Goal: Task Accomplishment & Management: Use online tool/utility

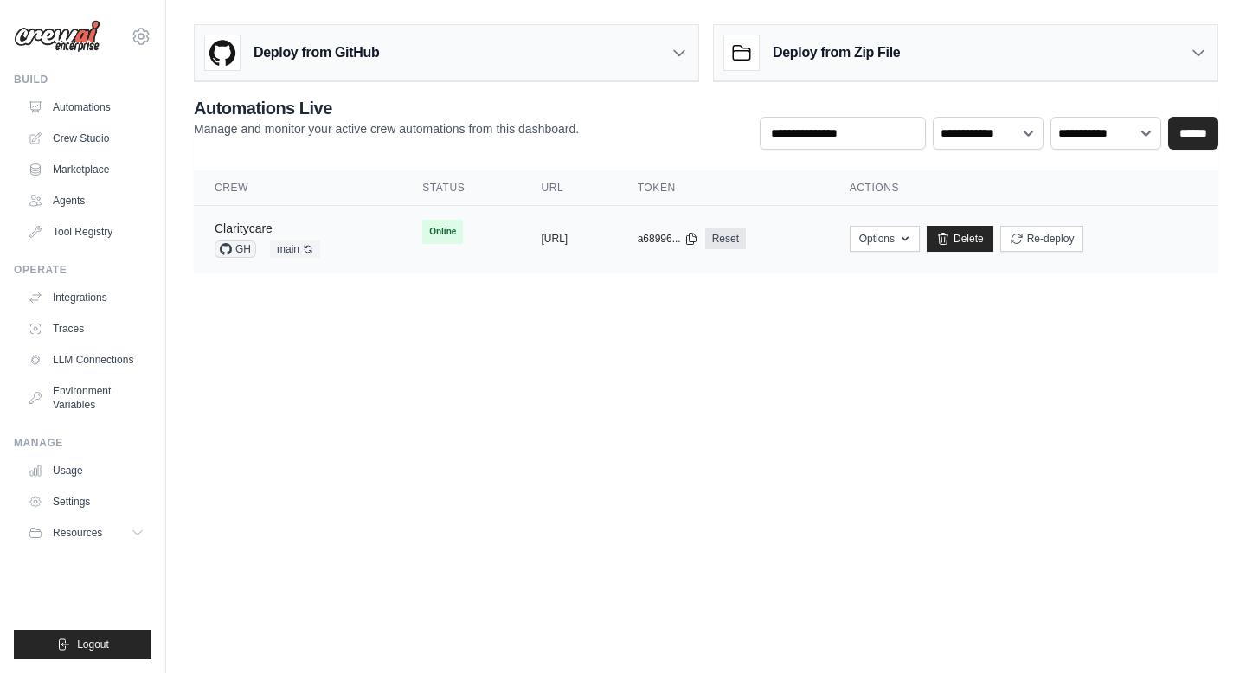
click at [245, 227] on link "Claritycare" at bounding box center [244, 229] width 58 height 14
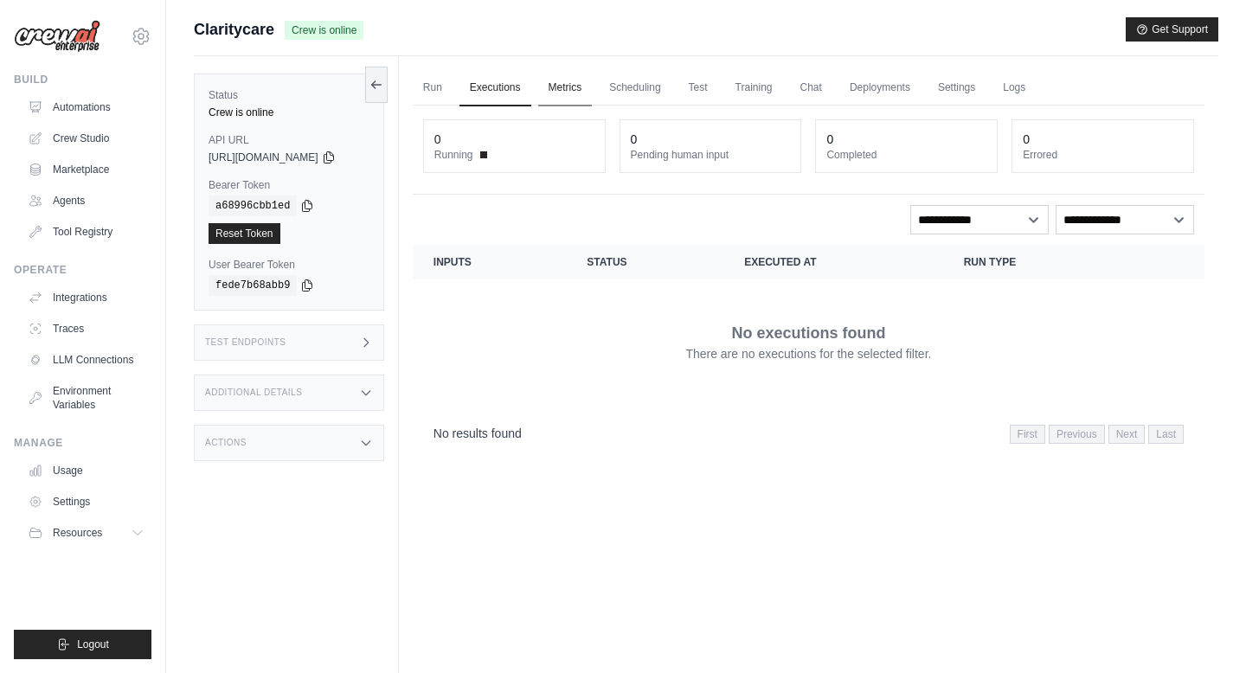
click at [593, 88] on link "Metrics" at bounding box center [565, 88] width 55 height 36
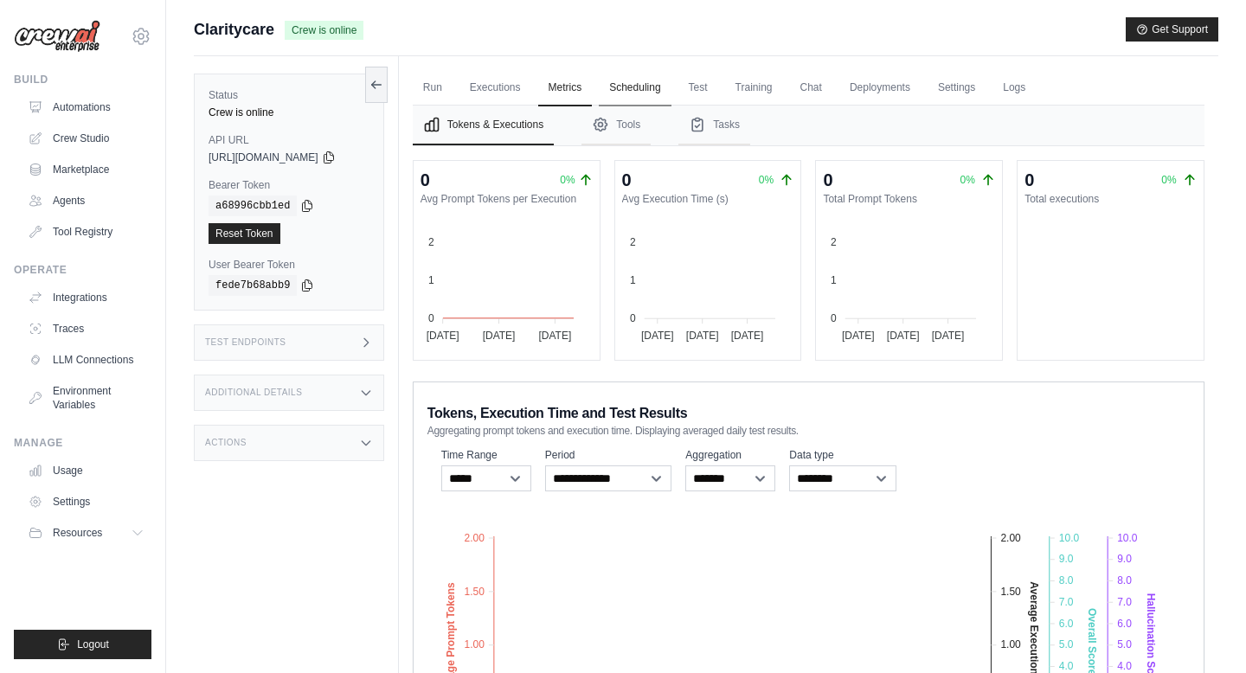
click at [654, 92] on link "Scheduling" at bounding box center [635, 88] width 72 height 36
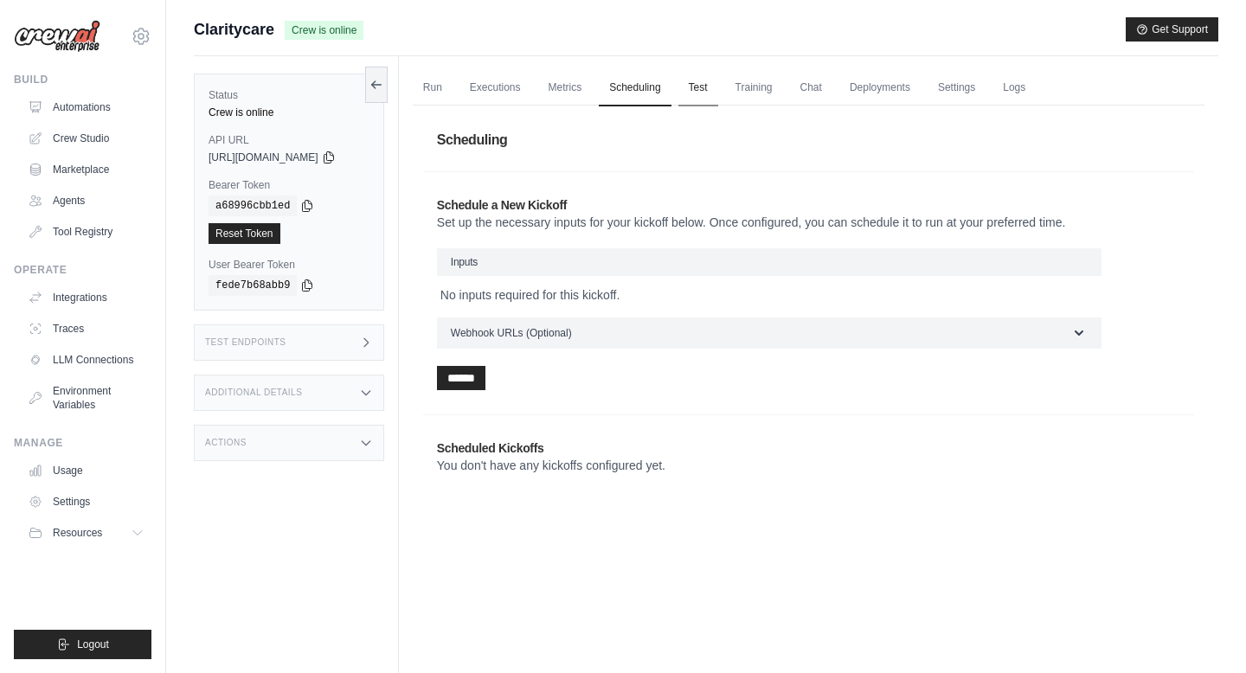
click at [718, 90] on link "Test" at bounding box center [698, 88] width 40 height 36
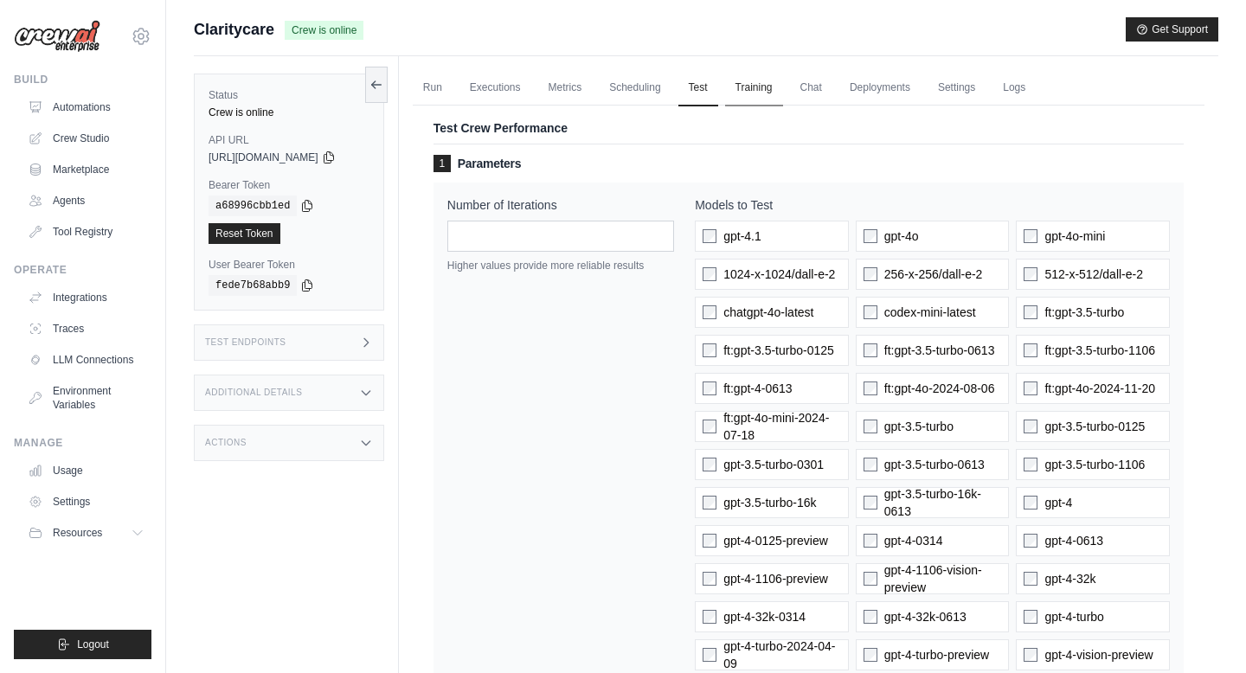
click at [782, 91] on link "Training" at bounding box center [754, 88] width 58 height 36
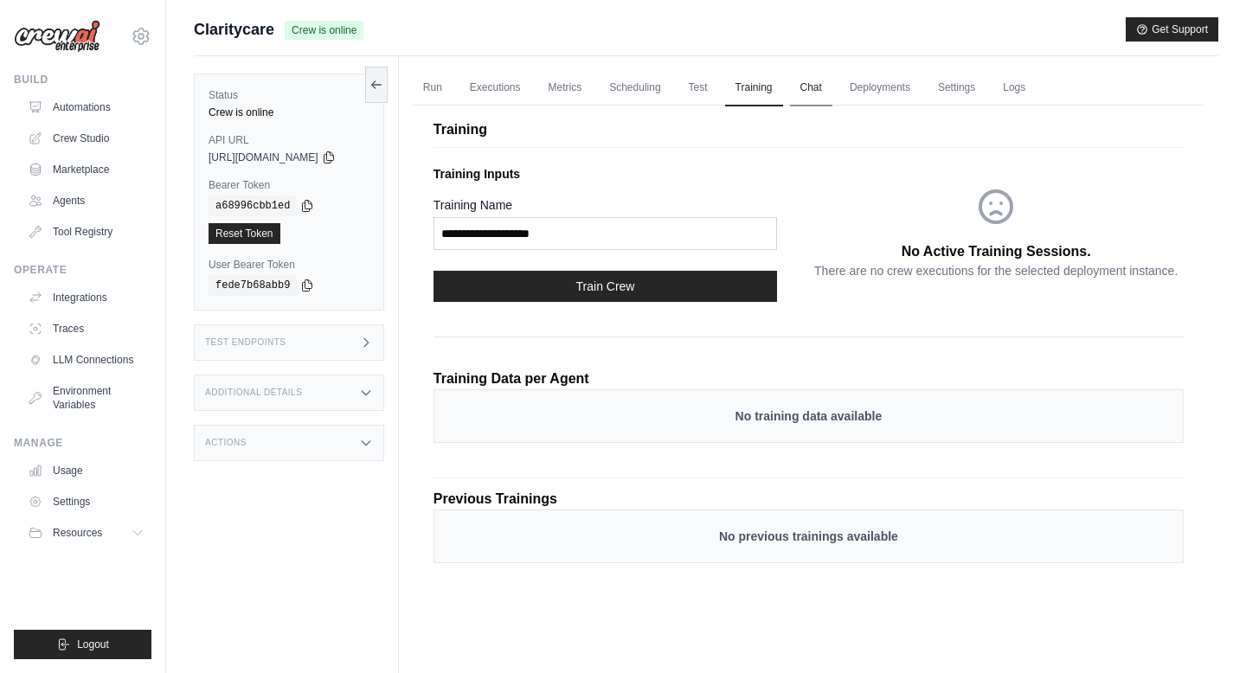
click at [832, 91] on link "Chat" at bounding box center [811, 88] width 42 height 36
click at [51, 111] on link "Automations" at bounding box center [87, 107] width 131 height 28
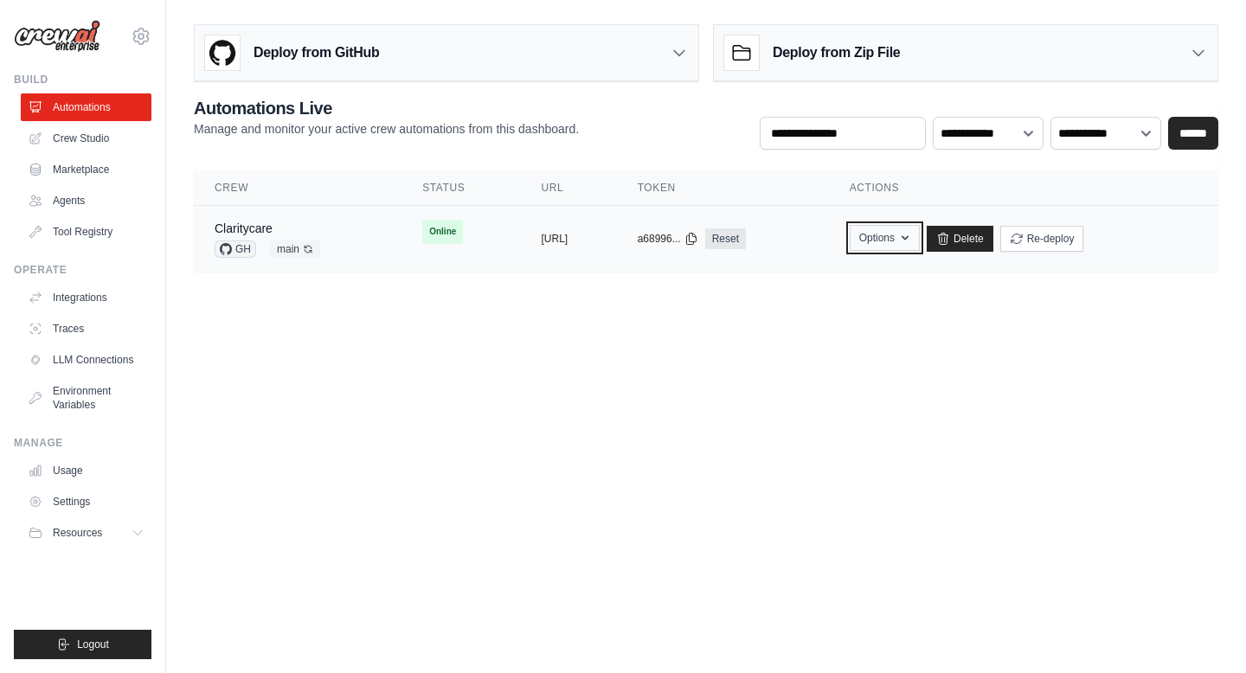
click at [920, 237] on button "Options" at bounding box center [885, 238] width 70 height 26
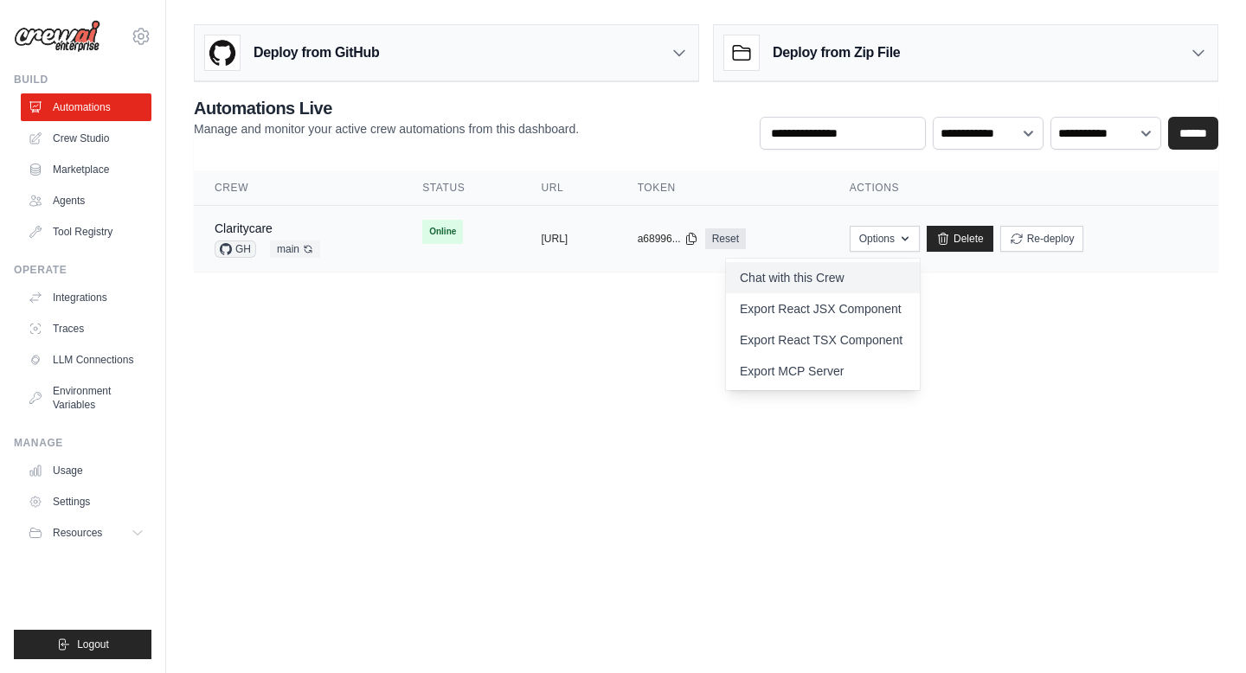
click at [920, 290] on link "Chat with this Crew" at bounding box center [823, 277] width 194 height 31
click at [85, 199] on link "Agents" at bounding box center [87, 201] width 131 height 28
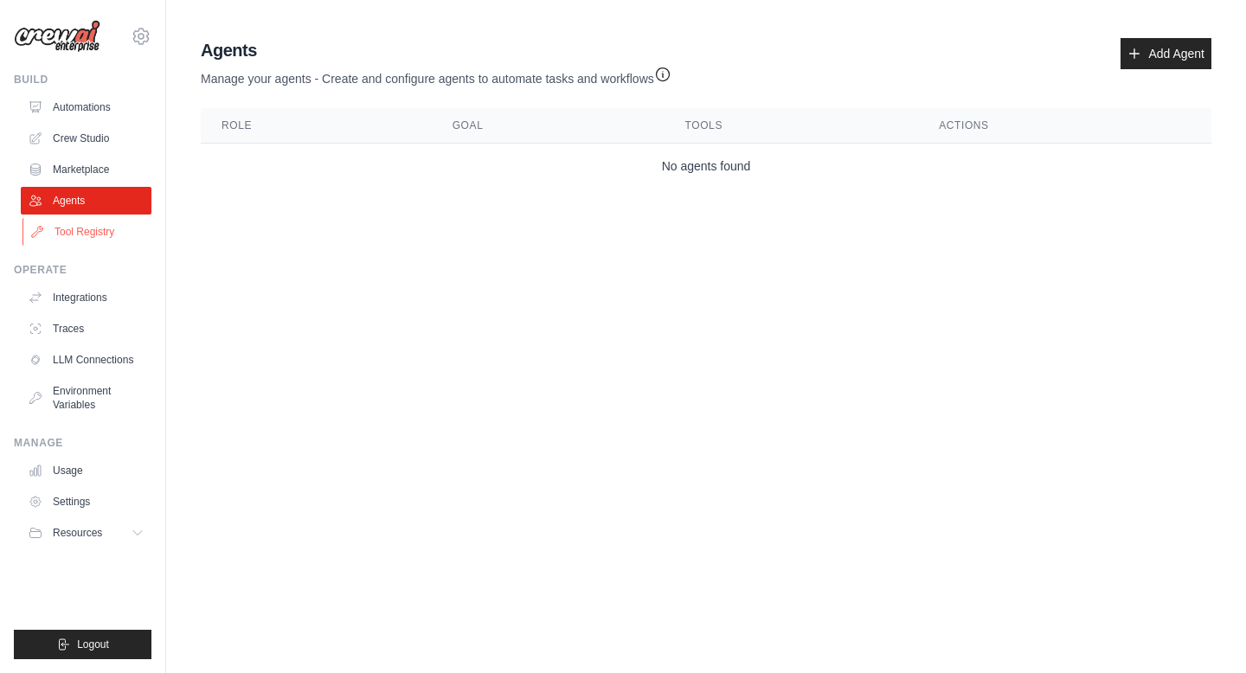
click at [90, 239] on link "Tool Registry" at bounding box center [87, 232] width 131 height 28
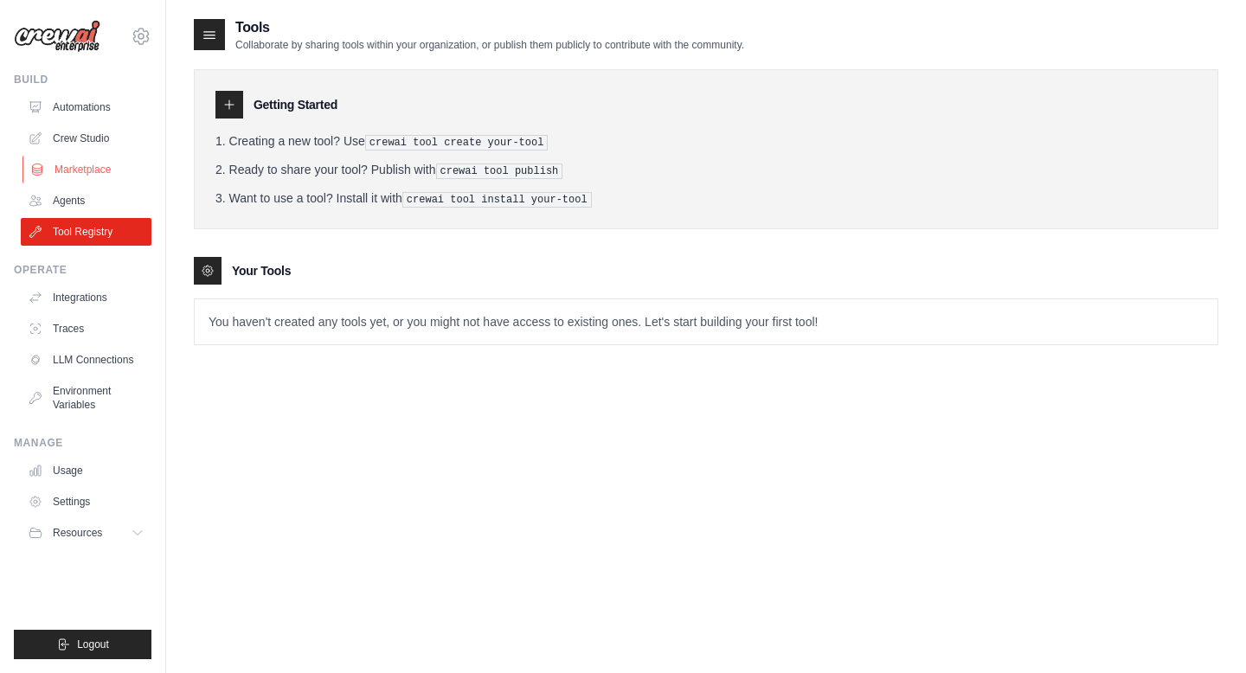
click at [96, 183] on link "Marketplace" at bounding box center [87, 170] width 131 height 28
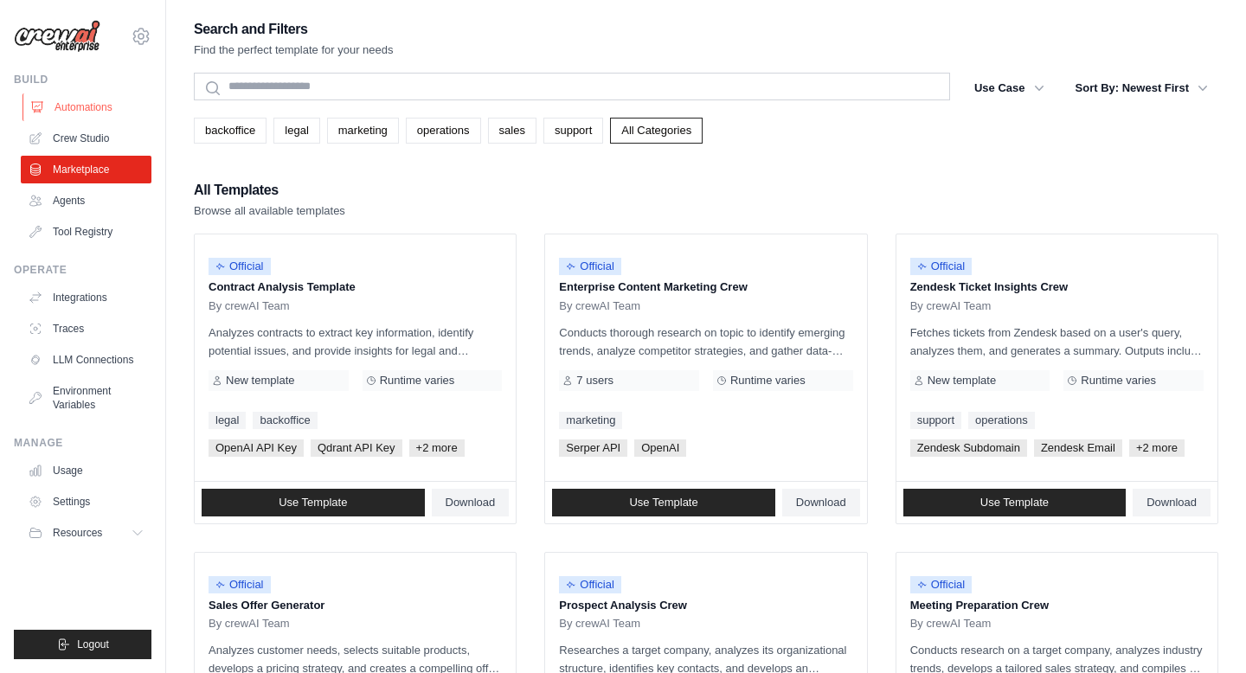
click at [99, 103] on link "Automations" at bounding box center [87, 107] width 131 height 28
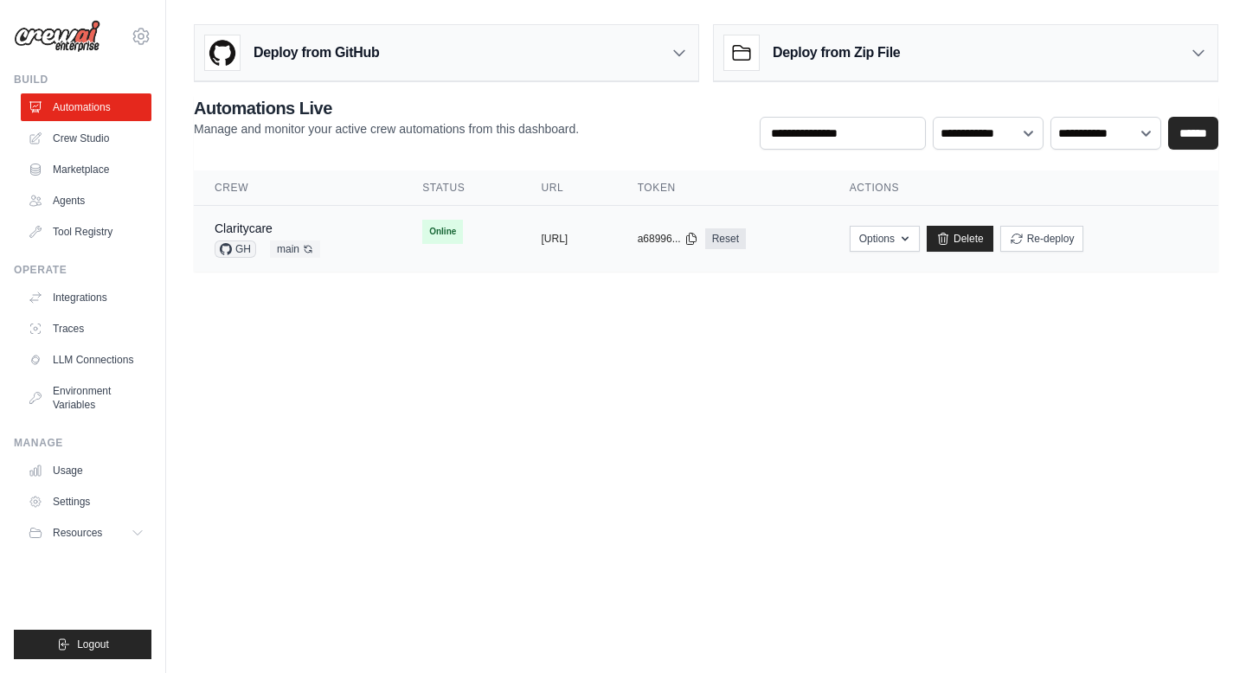
click at [245, 246] on span "GH" at bounding box center [236, 249] width 42 height 17
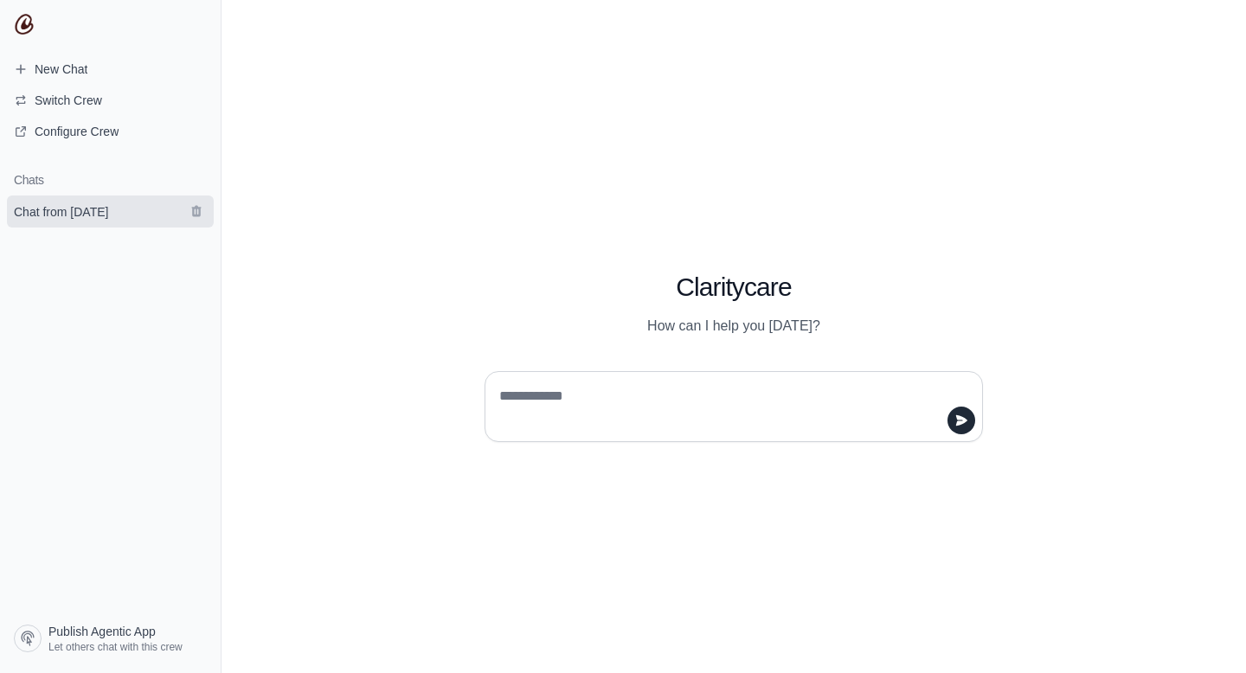
click at [77, 210] on span "Chat from August 23" at bounding box center [61, 211] width 94 height 17
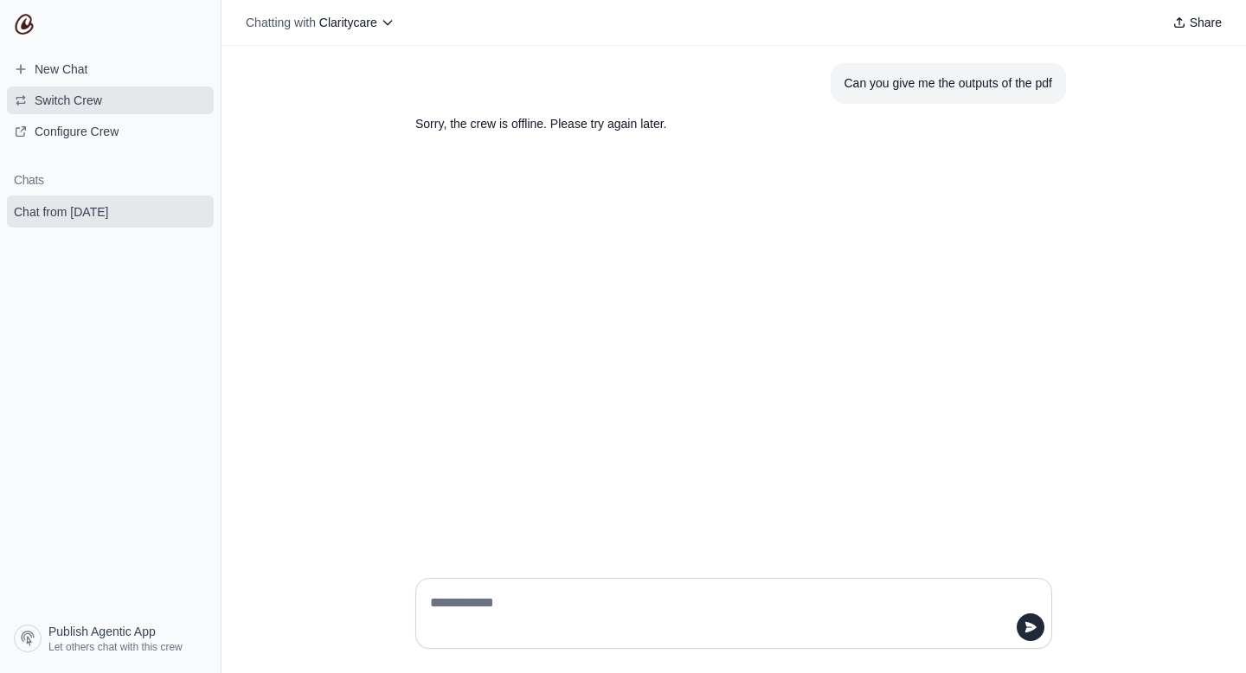
click at [98, 112] on button "Switch Crew" at bounding box center [110, 101] width 207 height 28
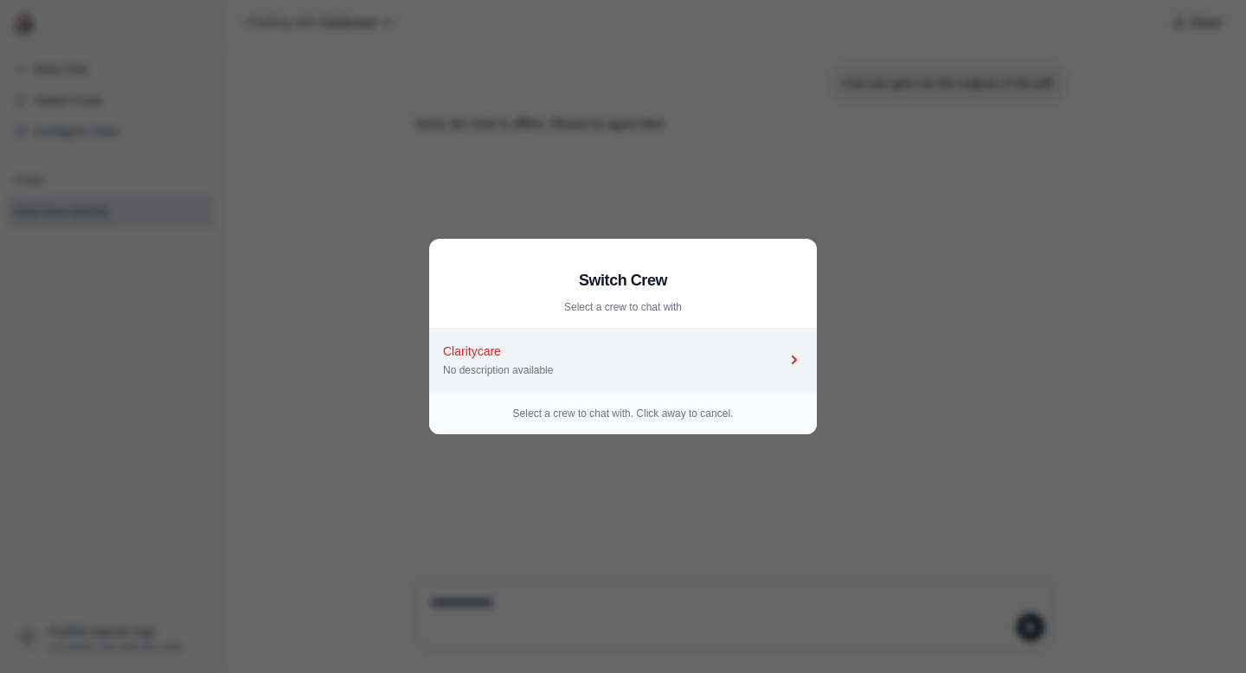
click at [501, 363] on div "No description available" at bounding box center [614, 370] width 343 height 14
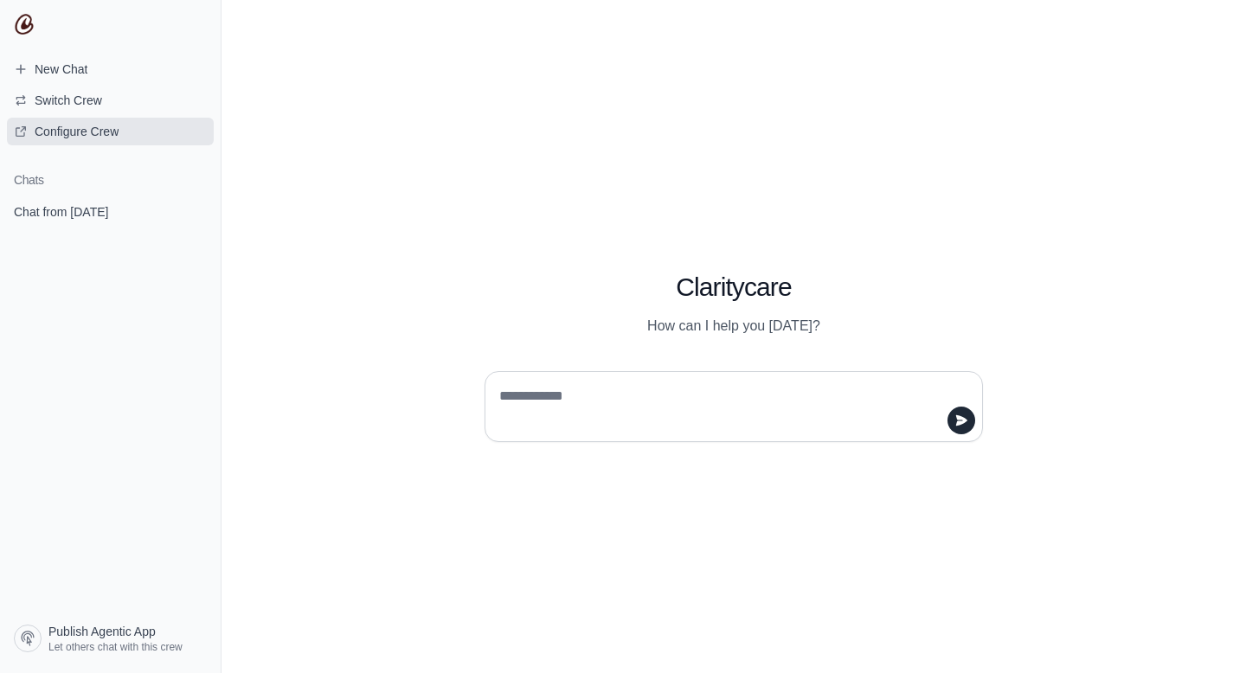
click at [107, 136] on span "Configure Crew" at bounding box center [77, 131] width 84 height 17
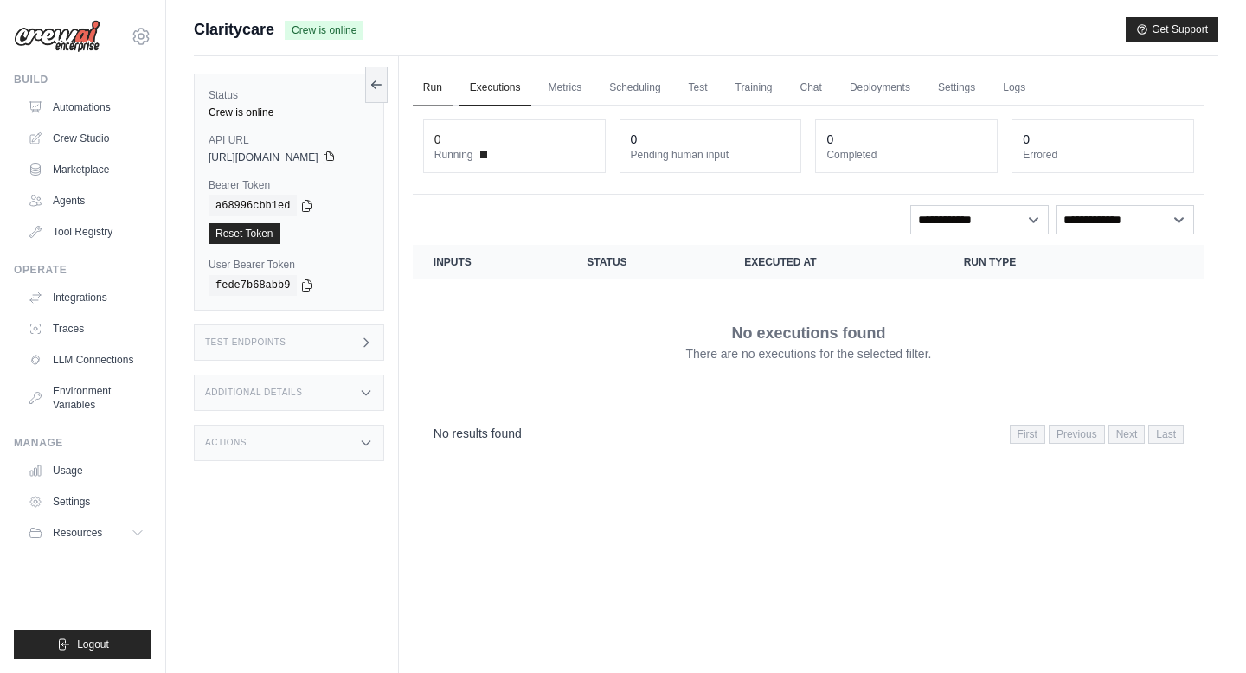
click at [435, 96] on link "Run" at bounding box center [433, 88] width 40 height 36
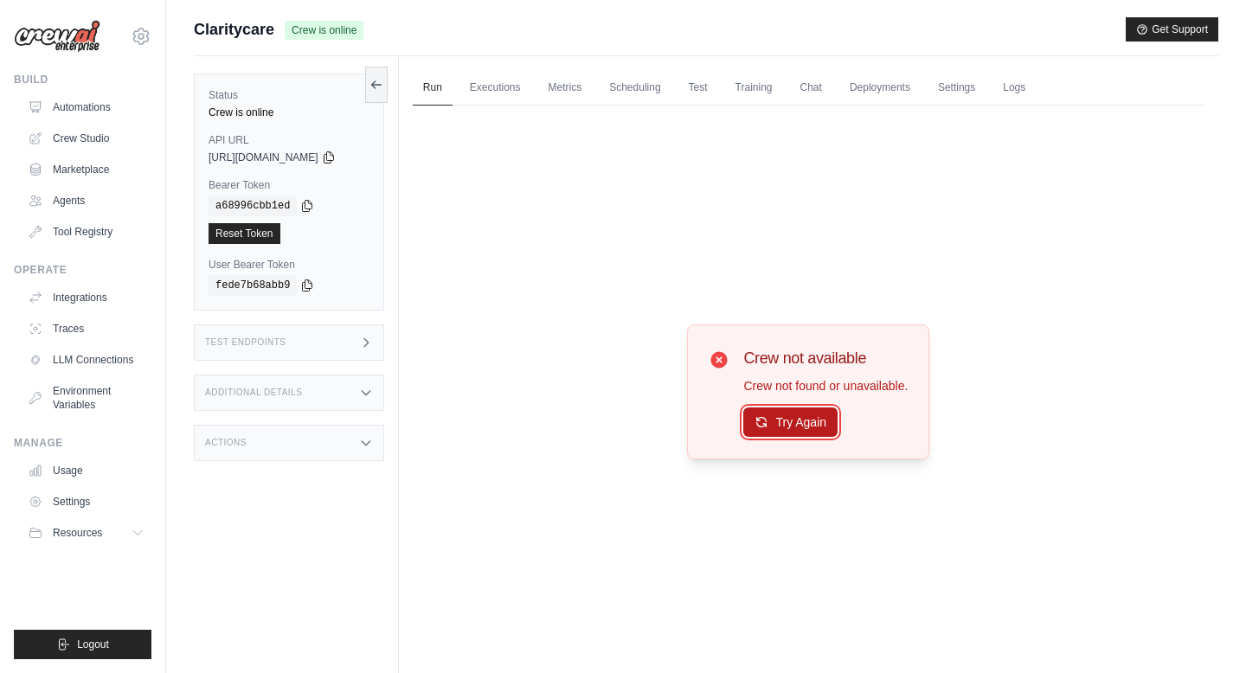
click at [786, 423] on button "Try Again" at bounding box center [790, 422] width 94 height 29
click at [511, 77] on link "Executions" at bounding box center [496, 88] width 72 height 36
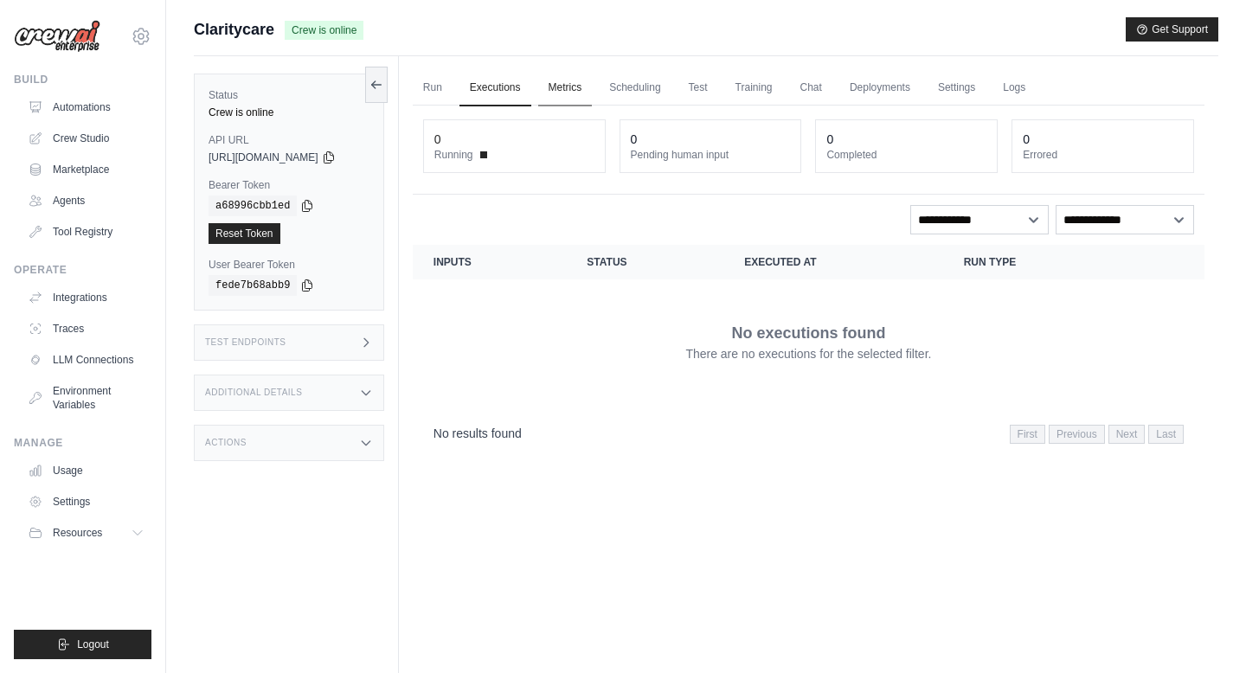
click at [583, 80] on link "Metrics" at bounding box center [565, 88] width 55 height 36
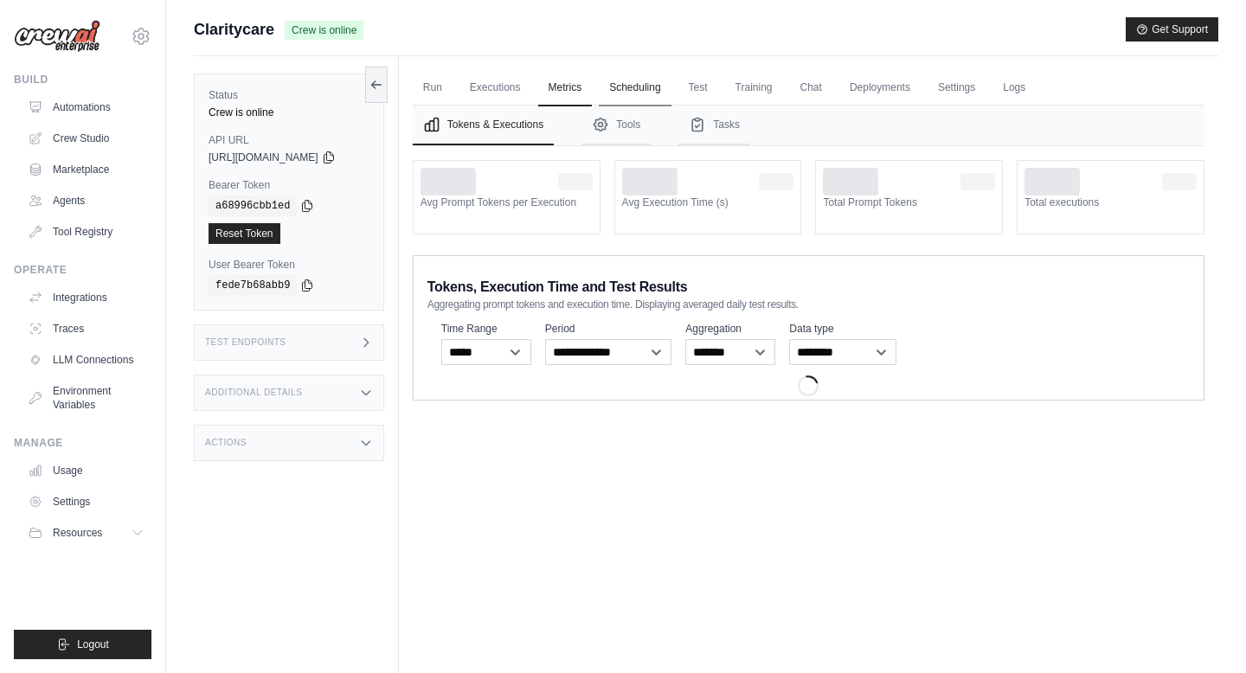
click at [633, 80] on link "Scheduling" at bounding box center [635, 88] width 72 height 36
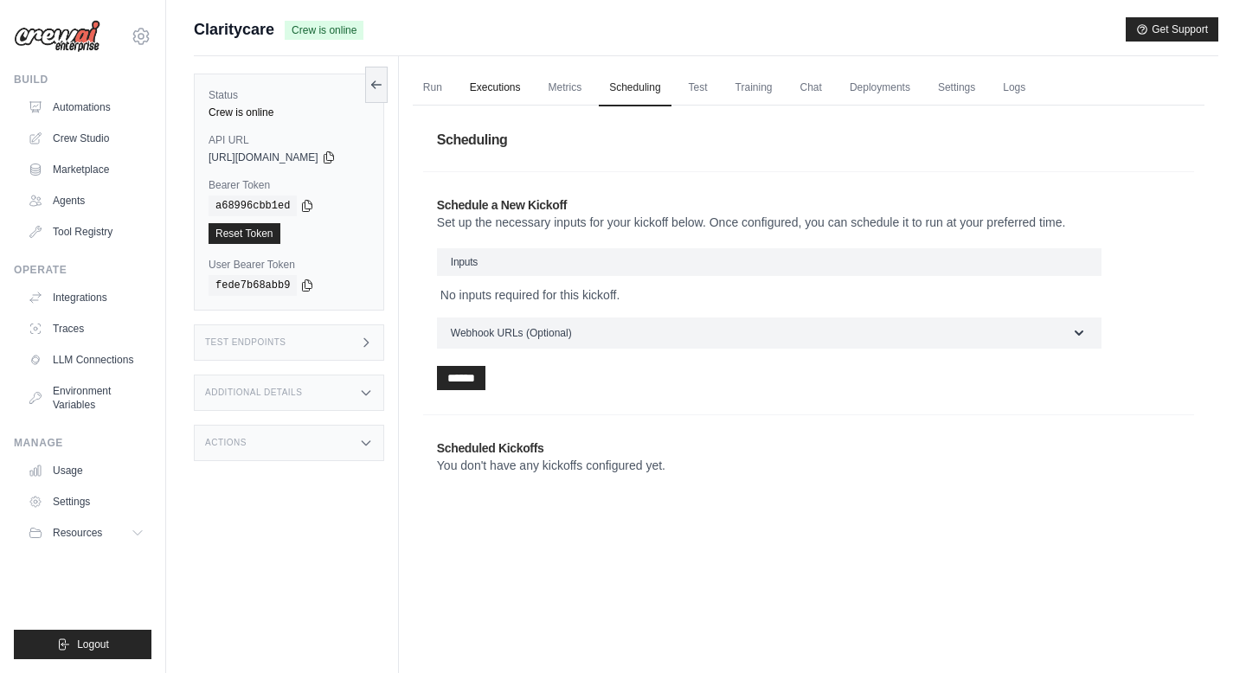
click at [531, 82] on link "Executions" at bounding box center [496, 88] width 72 height 36
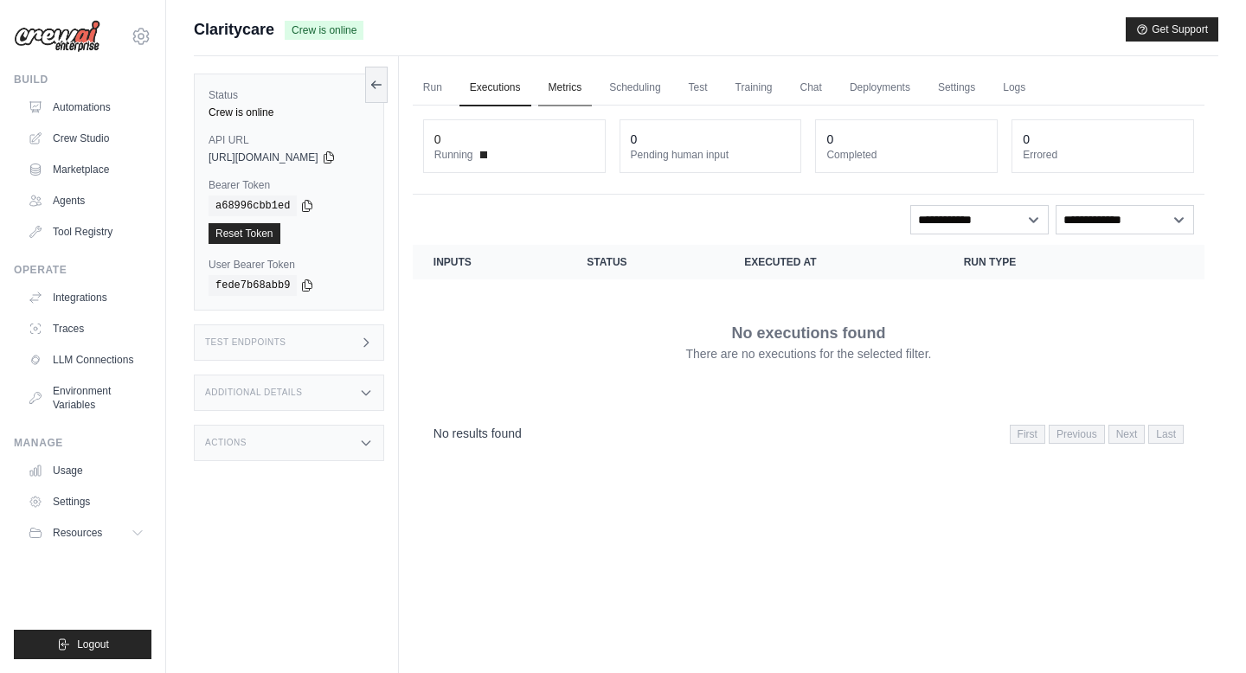
click at [570, 83] on link "Metrics" at bounding box center [565, 88] width 55 height 36
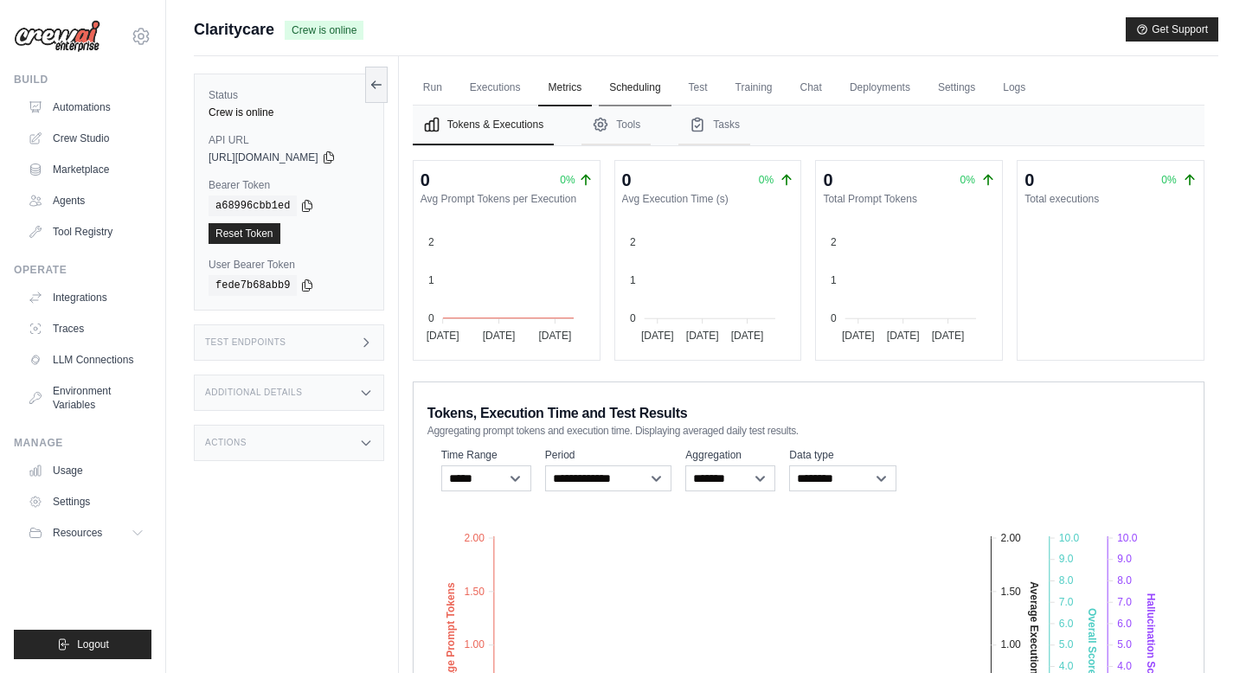
click at [637, 80] on link "Scheduling" at bounding box center [635, 88] width 72 height 36
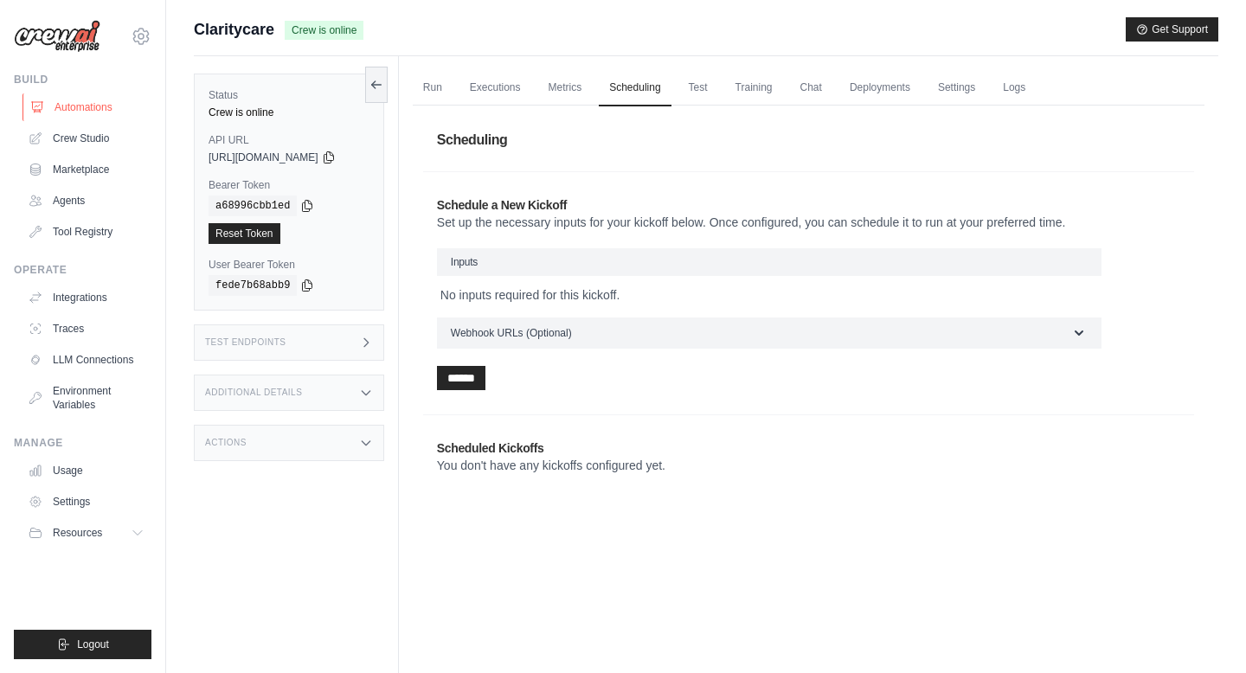
click at [88, 107] on link "Automations" at bounding box center [87, 107] width 131 height 28
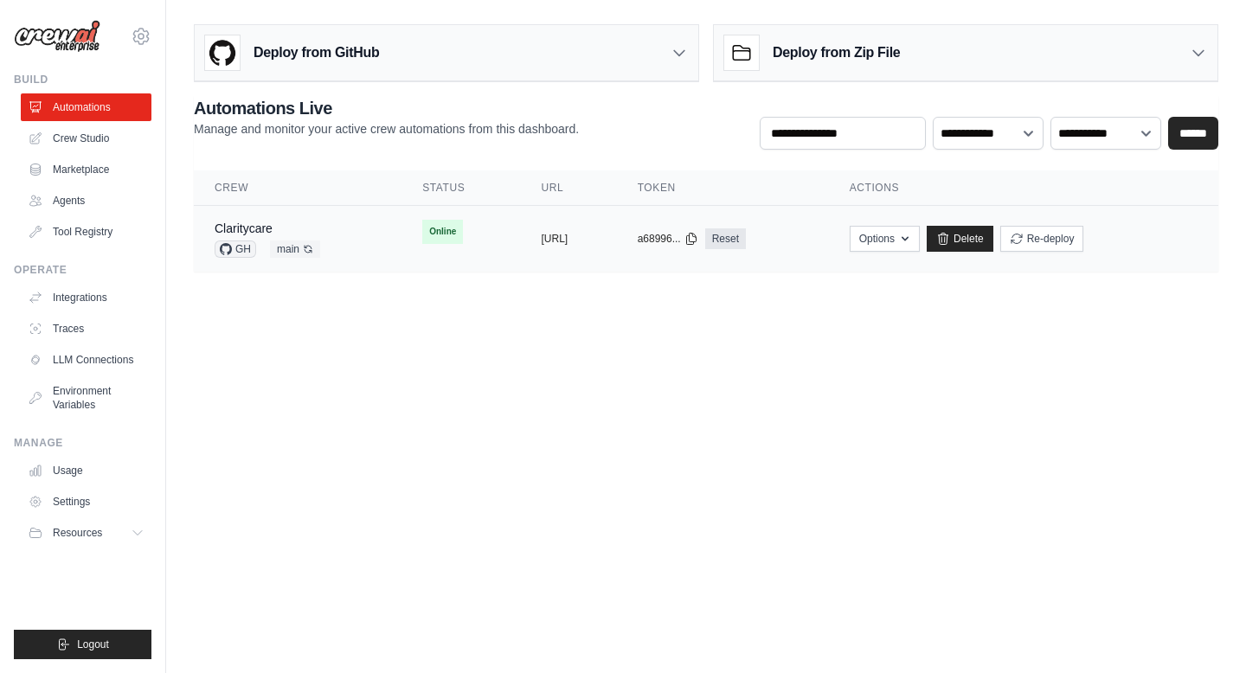
drag, startPoint x: 684, startPoint y: 239, endPoint x: 465, endPoint y: 245, distance: 219.0
click at [520, 245] on td "copied https://claritycare-86512f9b-a9d7-4" at bounding box center [568, 239] width 96 height 67
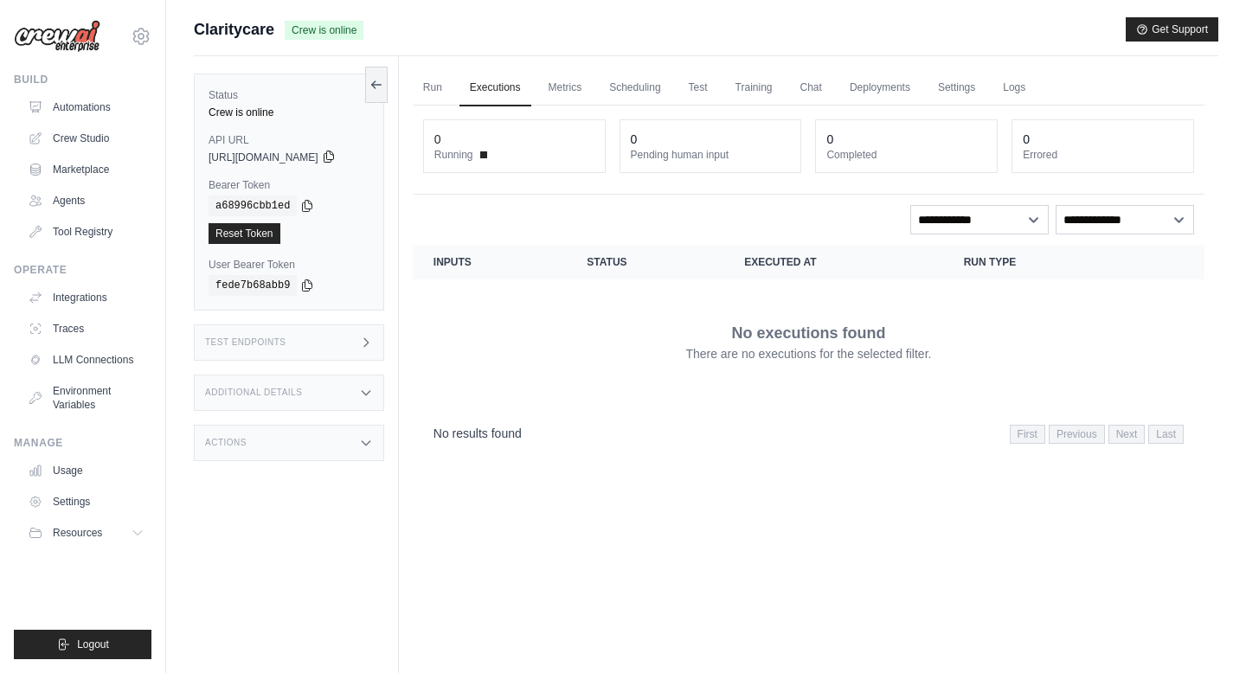
click at [333, 162] on icon at bounding box center [329, 156] width 10 height 11
click at [383, 86] on icon at bounding box center [377, 84] width 14 height 14
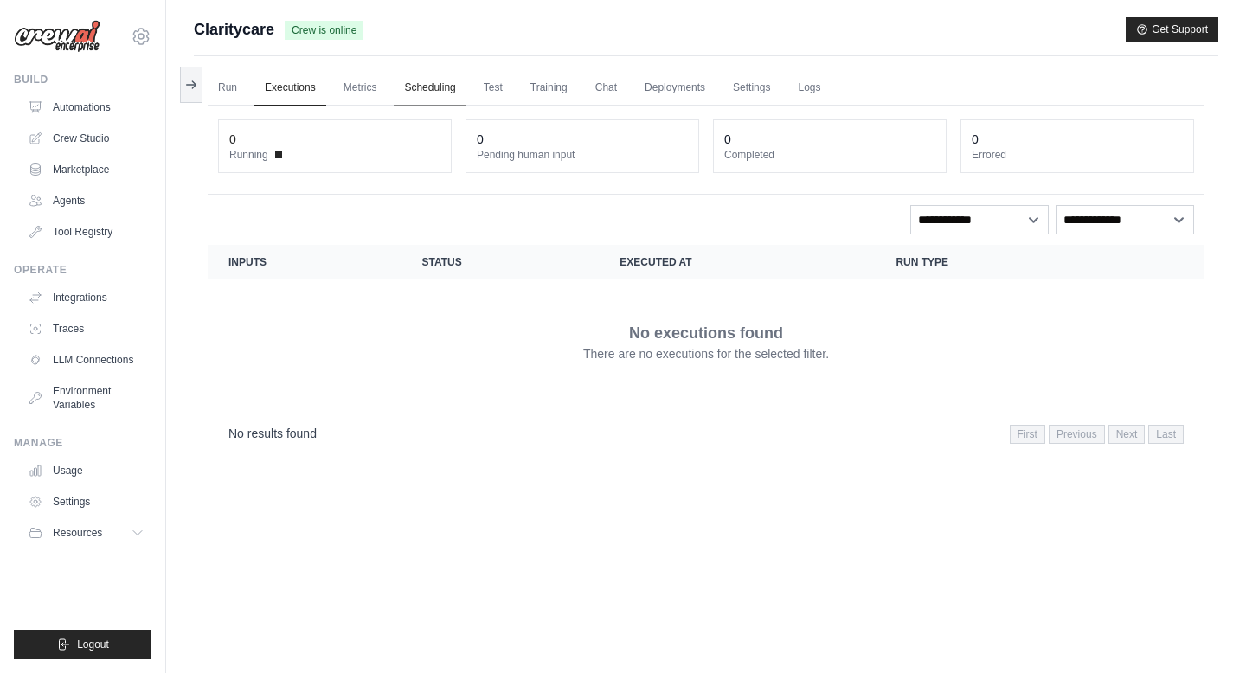
click at [458, 87] on link "Scheduling" at bounding box center [430, 88] width 72 height 36
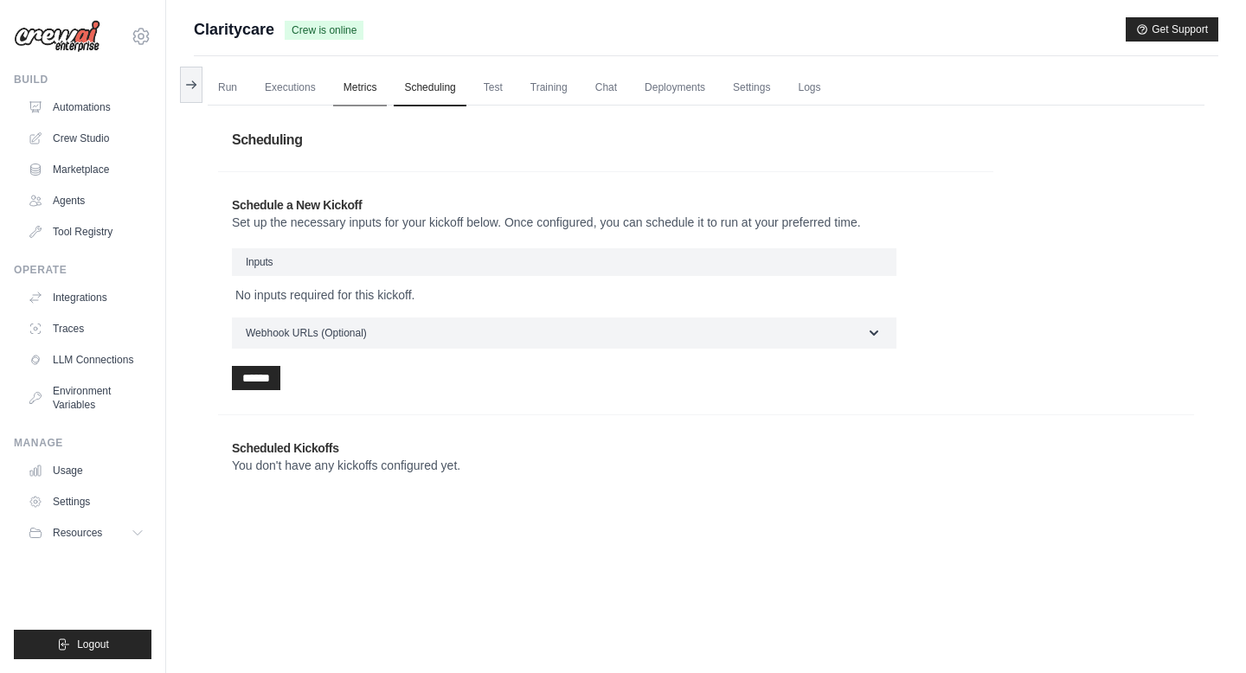
click at [370, 87] on link "Metrics" at bounding box center [360, 88] width 55 height 36
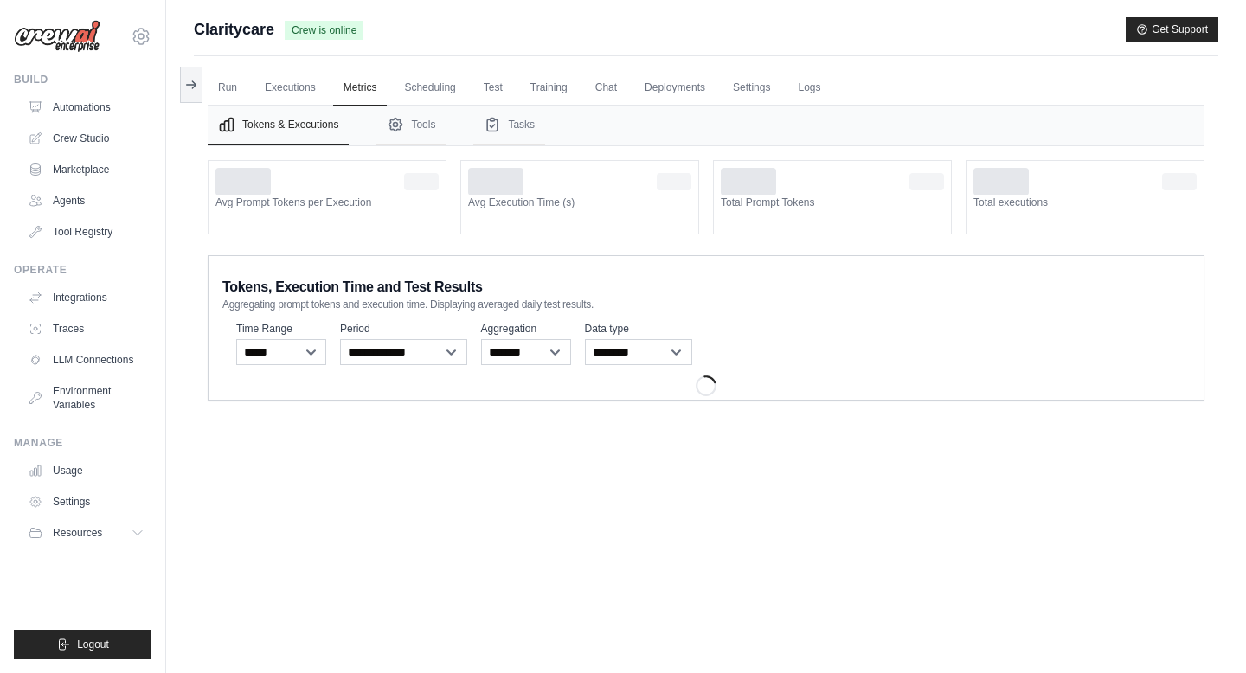
click at [254, 93] on ul "Run Executions Metrics Scheduling Test Training Chat Deployments Settings Logs" at bounding box center [706, 87] width 997 height 35
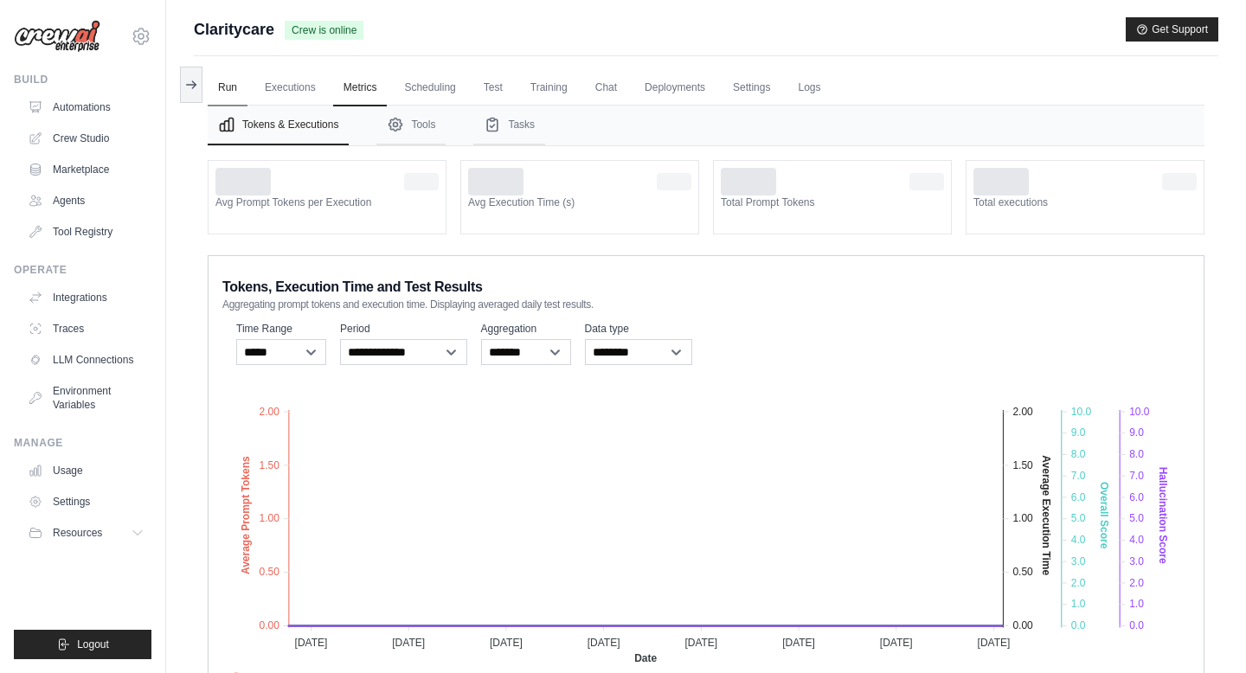
click at [235, 93] on link "Run" at bounding box center [228, 88] width 40 height 36
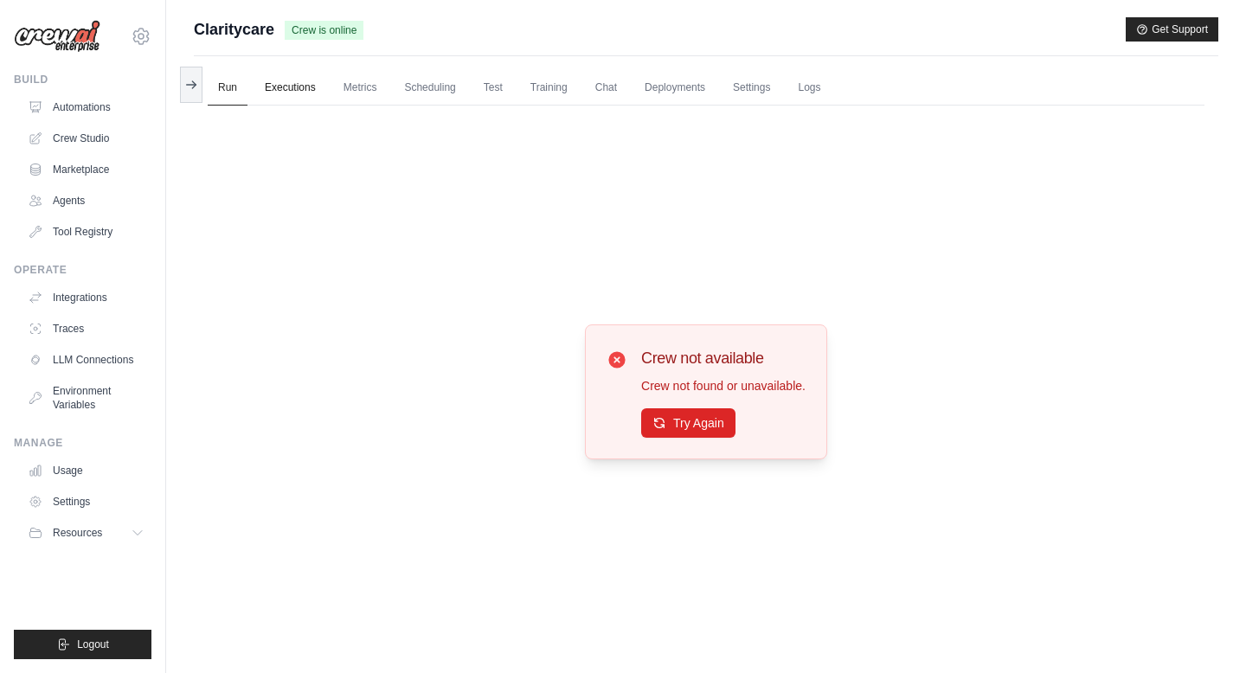
click at [283, 88] on link "Executions" at bounding box center [290, 88] width 72 height 36
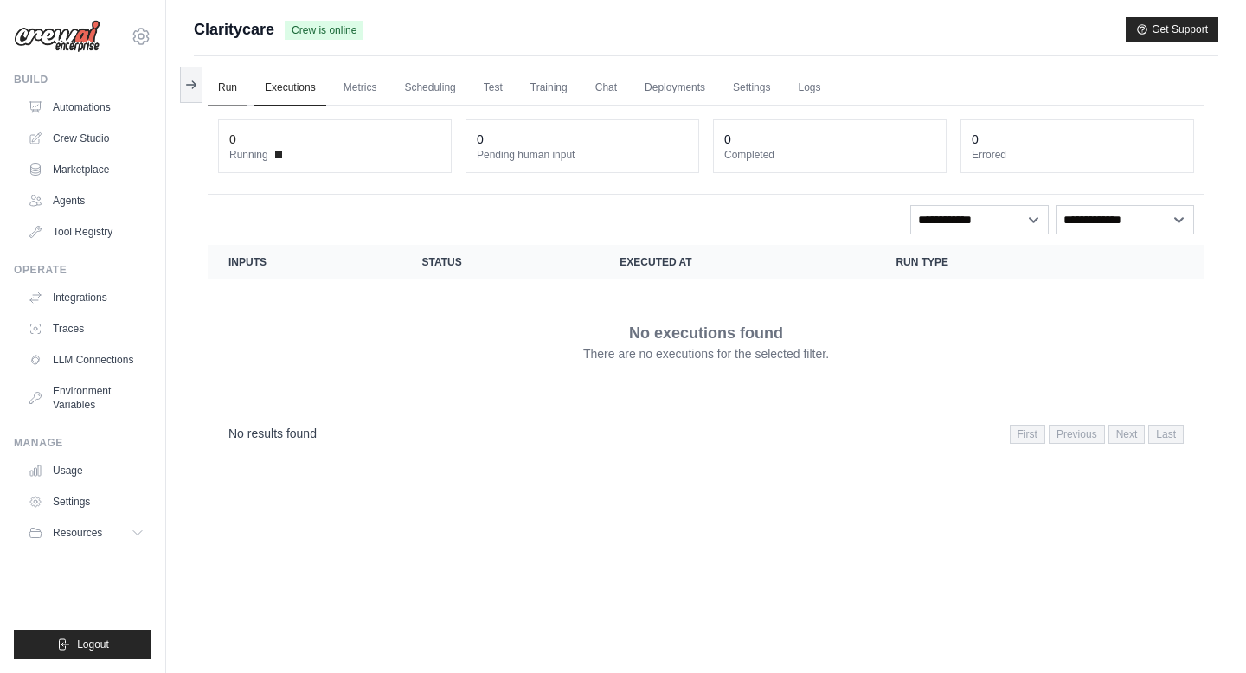
click at [225, 91] on link "Run" at bounding box center [228, 88] width 40 height 36
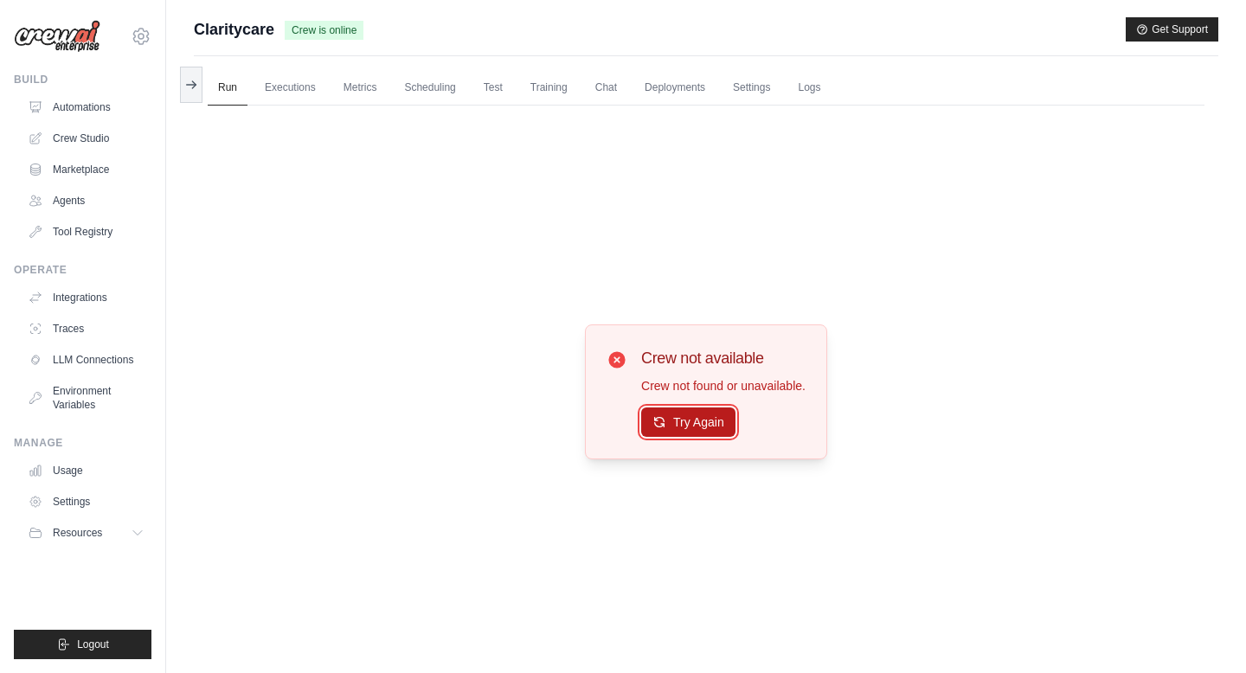
click at [681, 424] on button "Try Again" at bounding box center [688, 422] width 94 height 29
click at [247, 32] on span "Claritycare" at bounding box center [234, 29] width 80 height 24
click at [182, 75] on button at bounding box center [191, 84] width 22 height 36
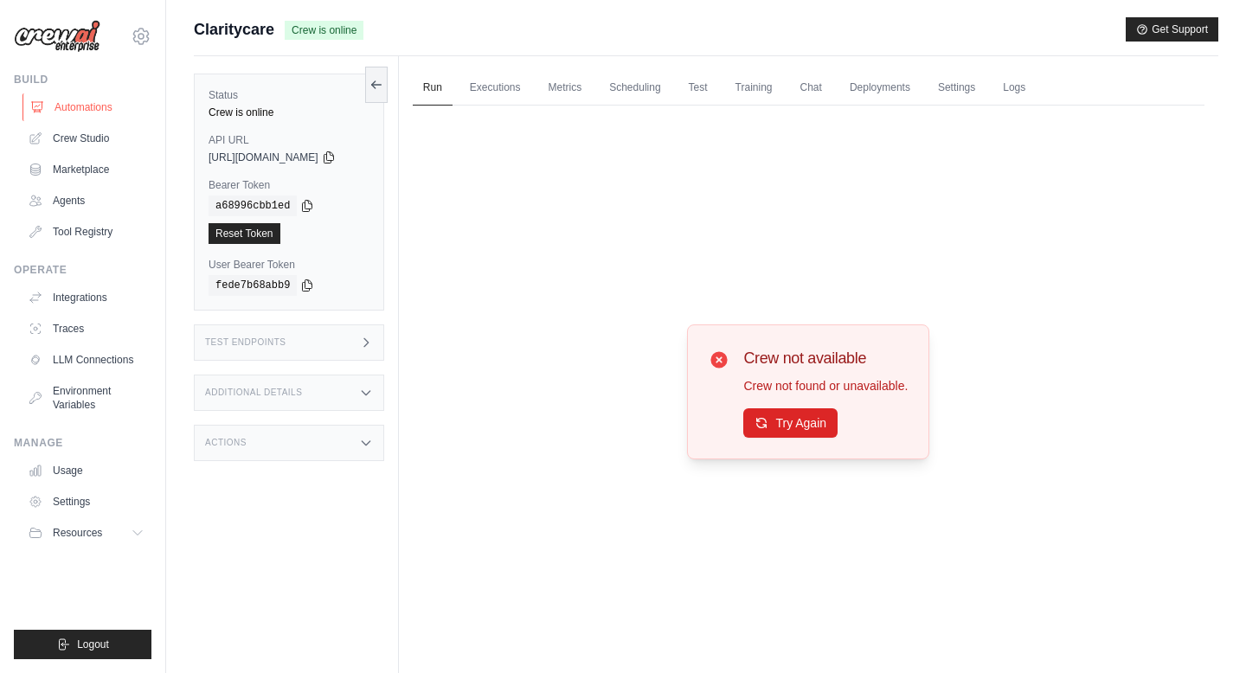
click at [93, 112] on link "Automations" at bounding box center [87, 107] width 131 height 28
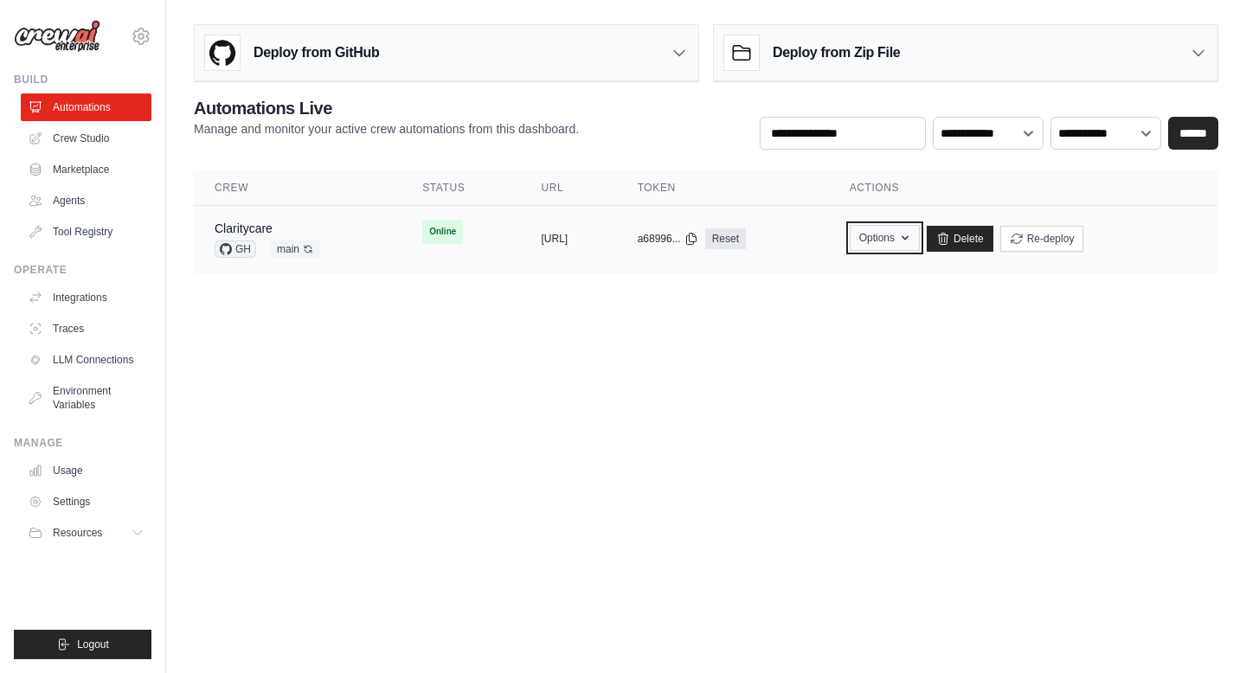
click at [920, 235] on button "Options" at bounding box center [885, 238] width 70 height 26
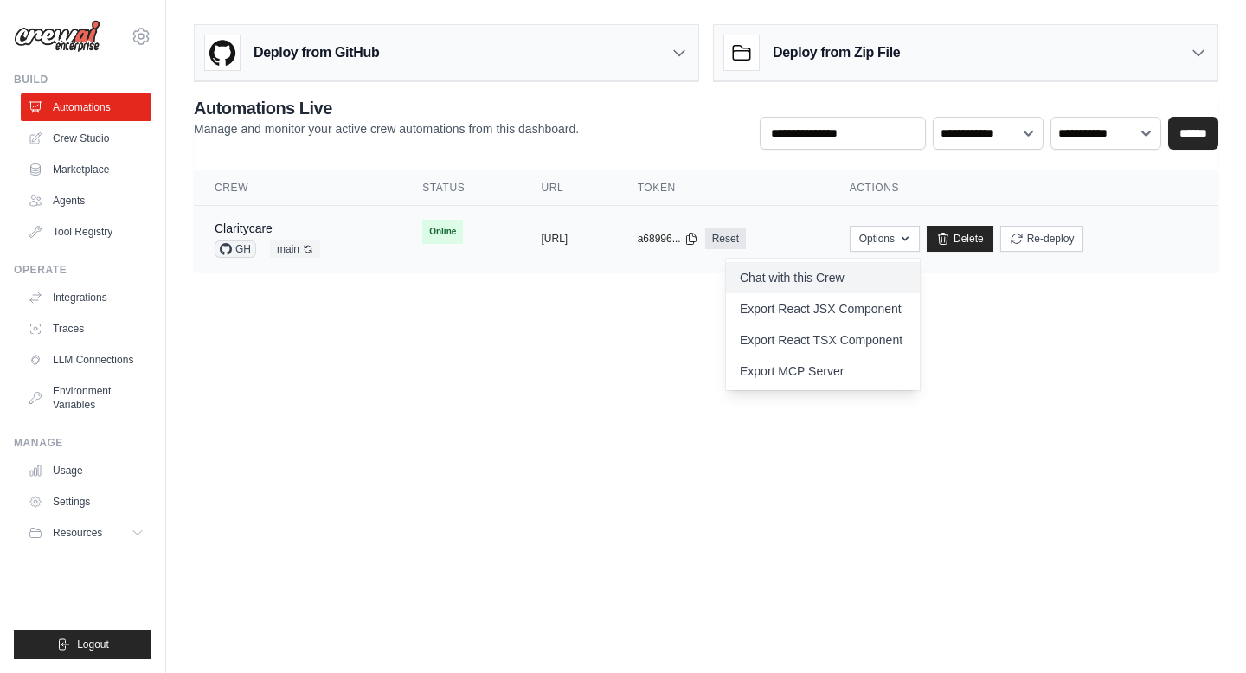
click at [897, 284] on link "Chat with this Crew" at bounding box center [823, 277] width 194 height 31
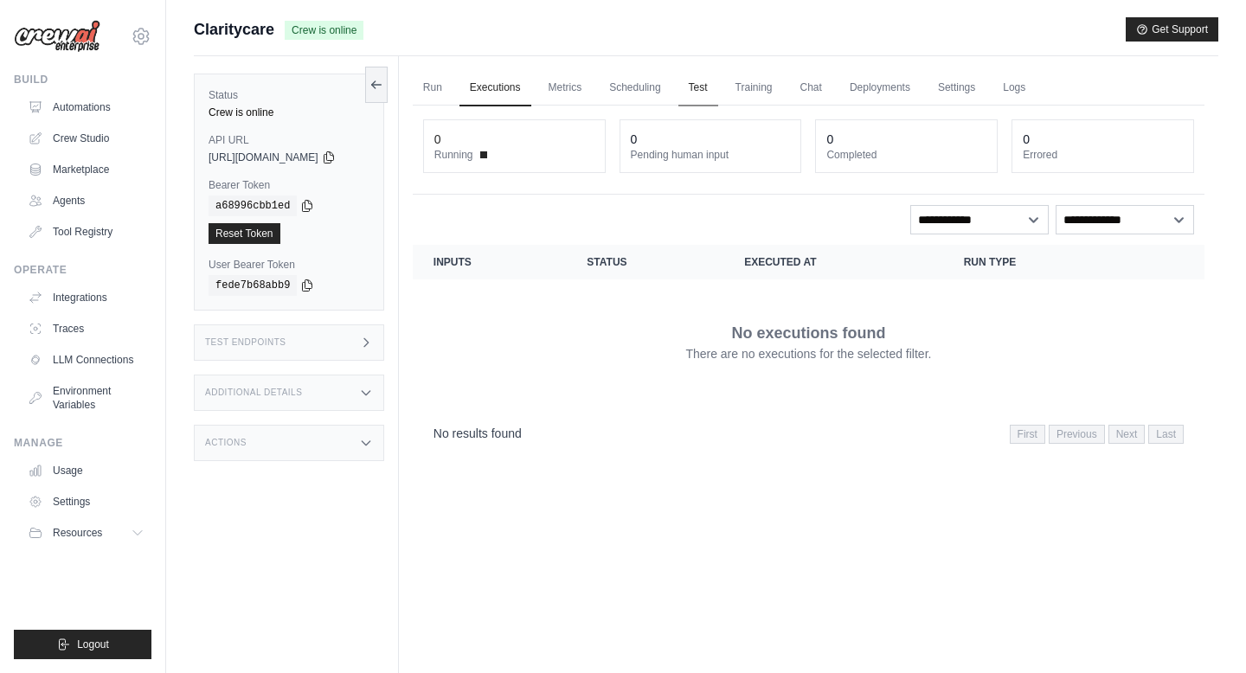
click at [712, 84] on link "Test" at bounding box center [698, 88] width 40 height 36
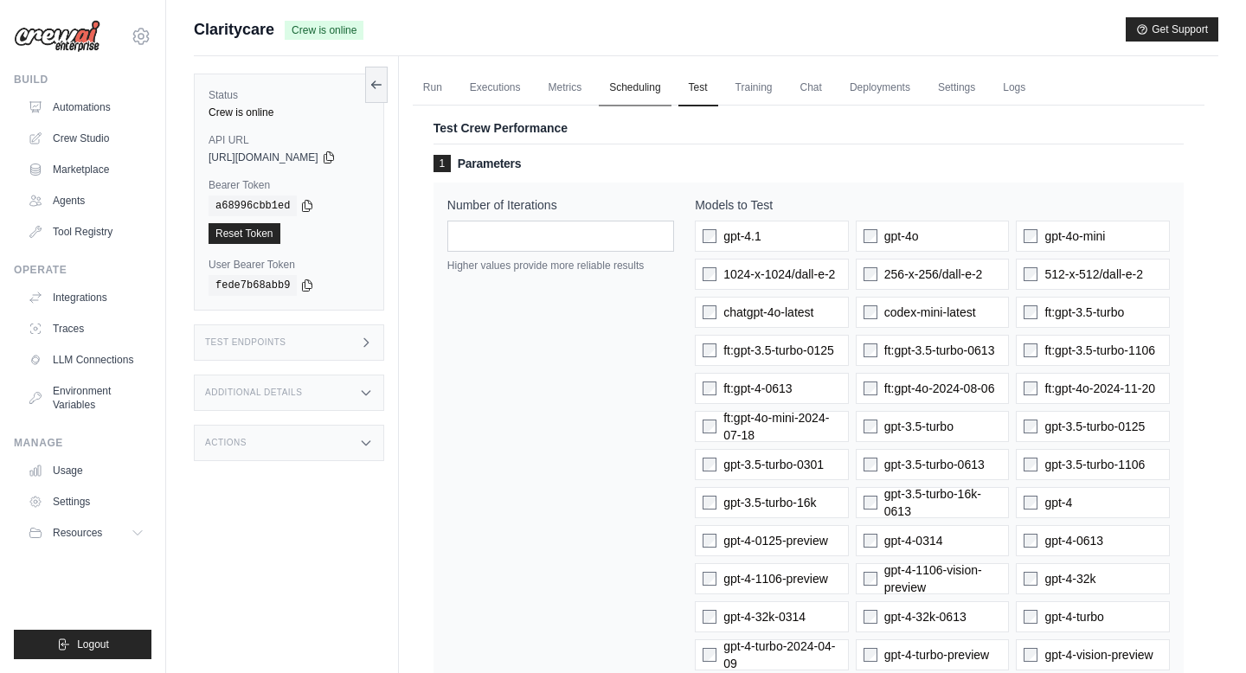
click at [671, 88] on link "Scheduling" at bounding box center [635, 88] width 72 height 36
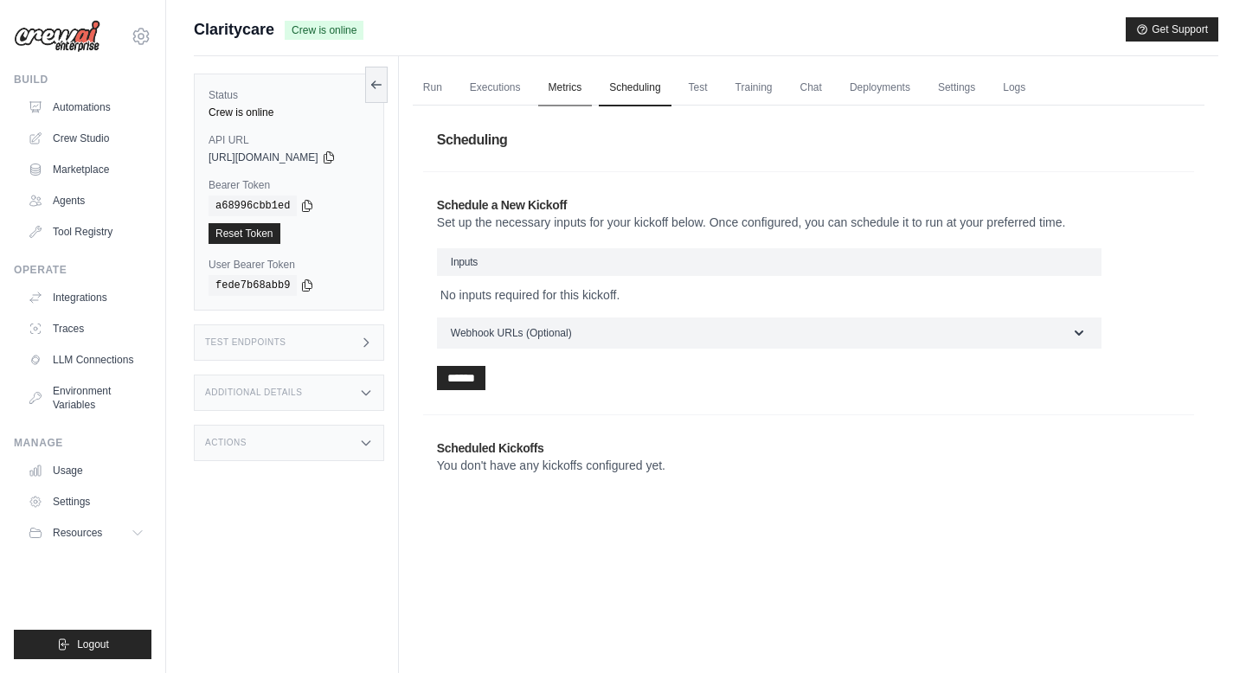
click at [590, 87] on link "Metrics" at bounding box center [565, 88] width 55 height 36
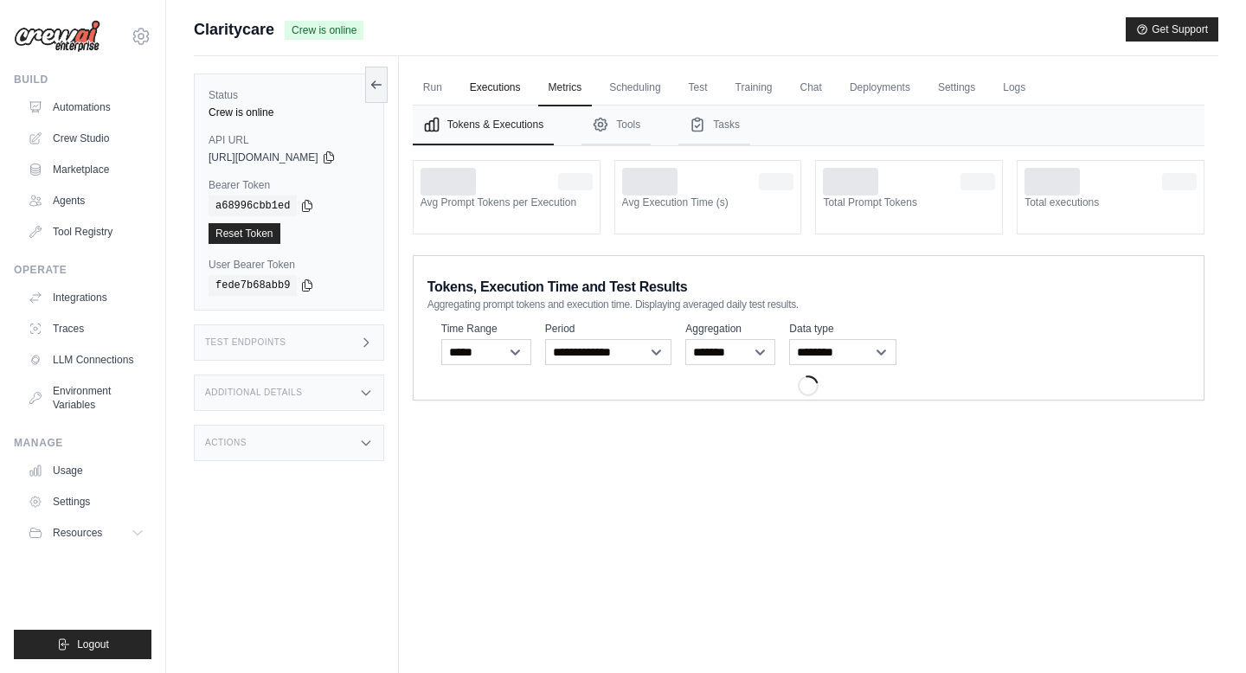
click at [520, 86] on link "Executions" at bounding box center [496, 88] width 72 height 36
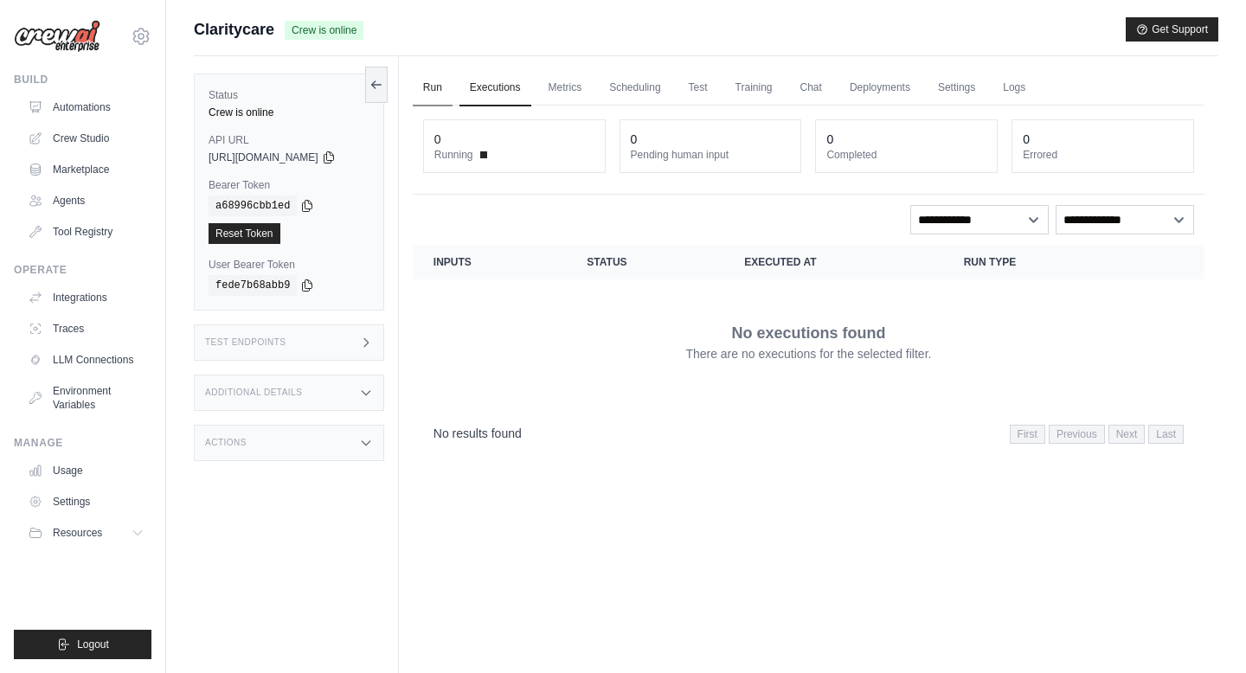
click at [429, 89] on link "Run" at bounding box center [433, 88] width 40 height 36
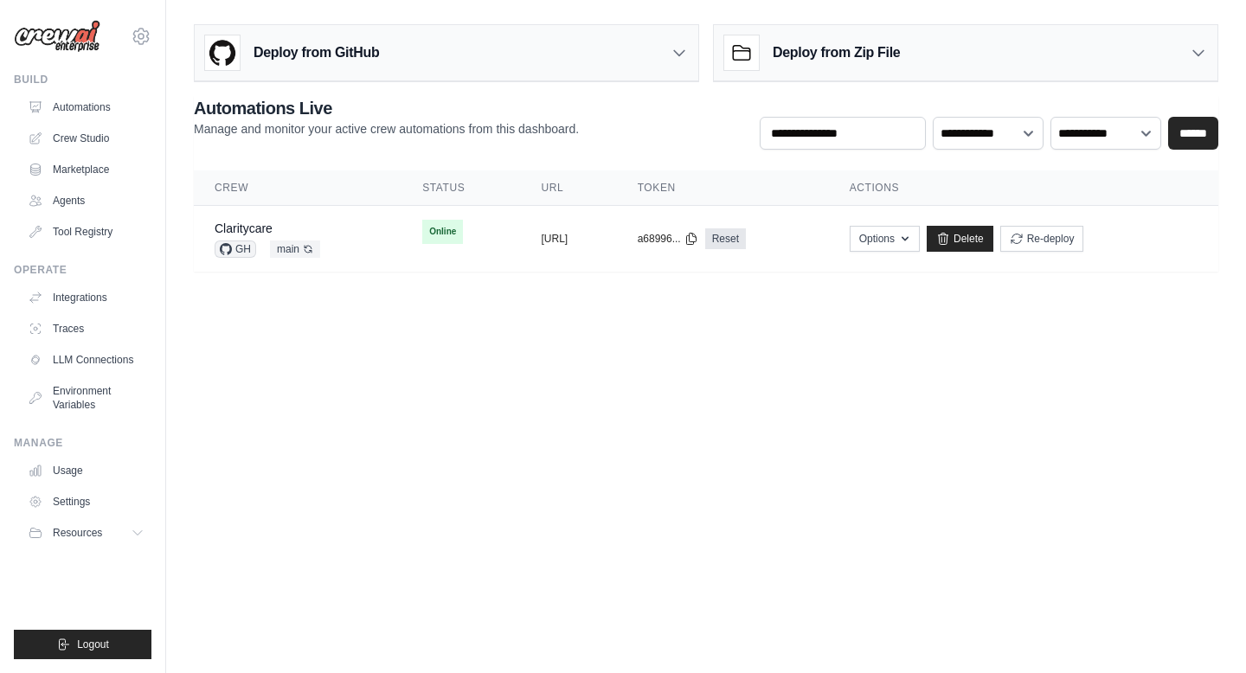
click at [571, 58] on div "Deploy from GitHub" at bounding box center [447, 53] width 504 height 56
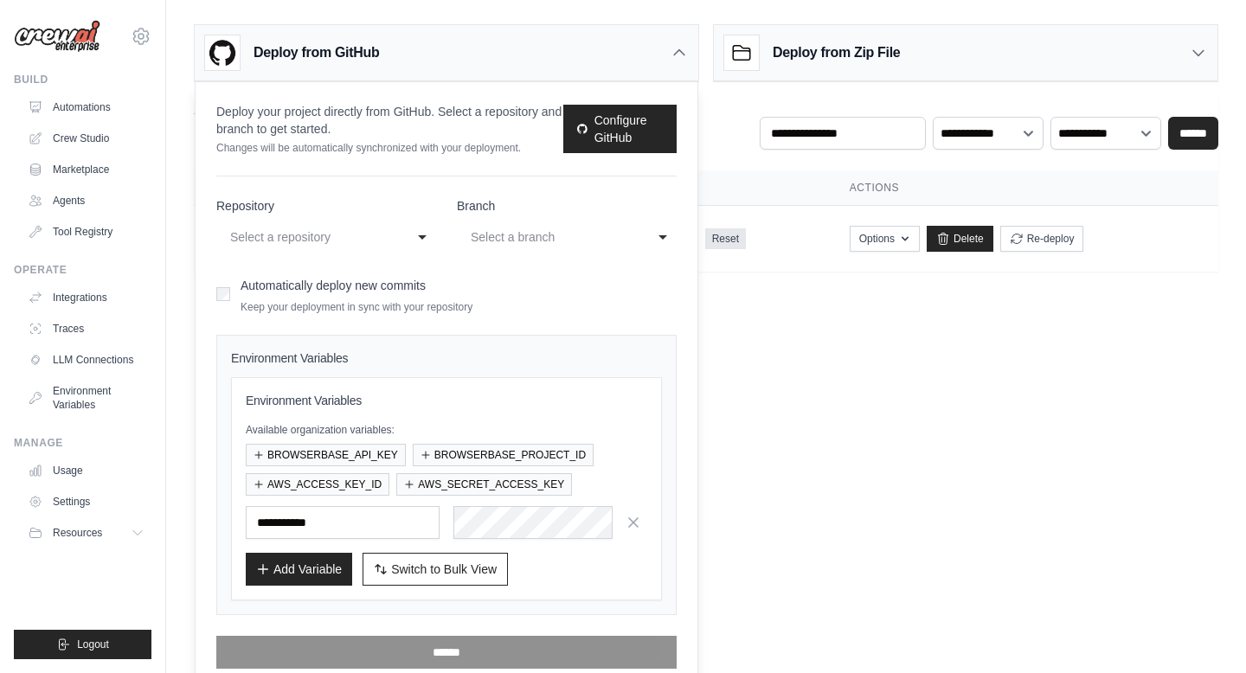
scroll to position [17, 0]
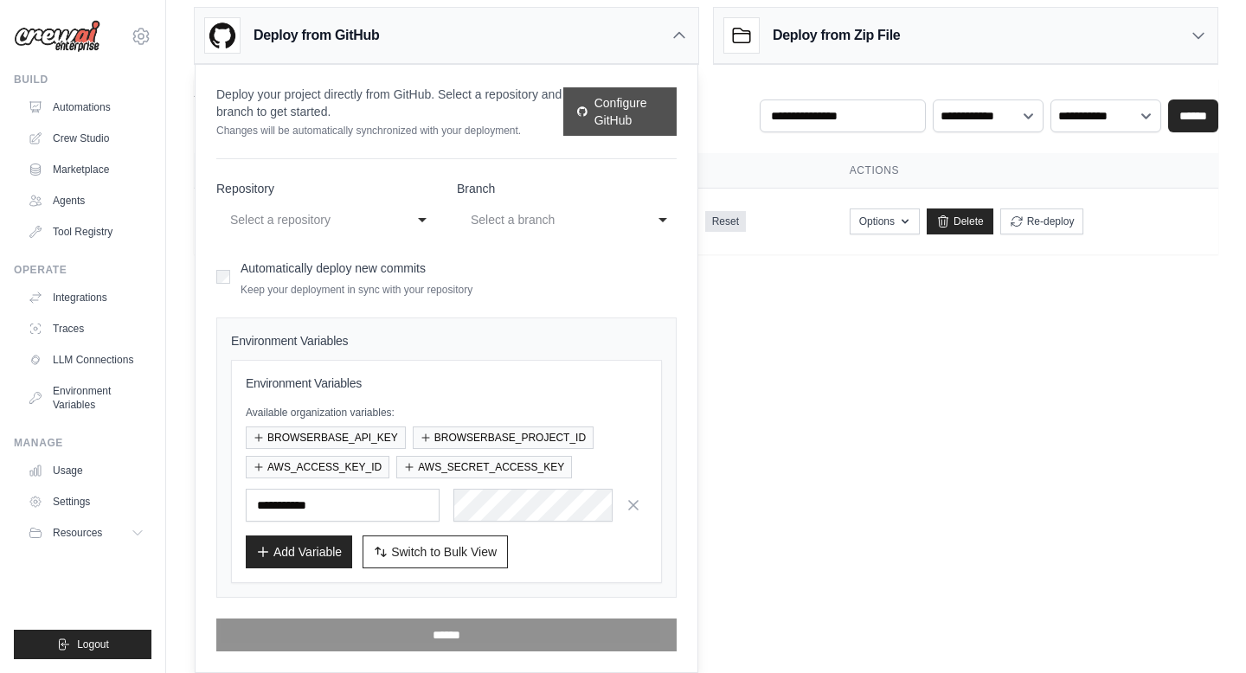
click at [606, 121] on link "Configure GitHub" at bounding box center [619, 111] width 113 height 48
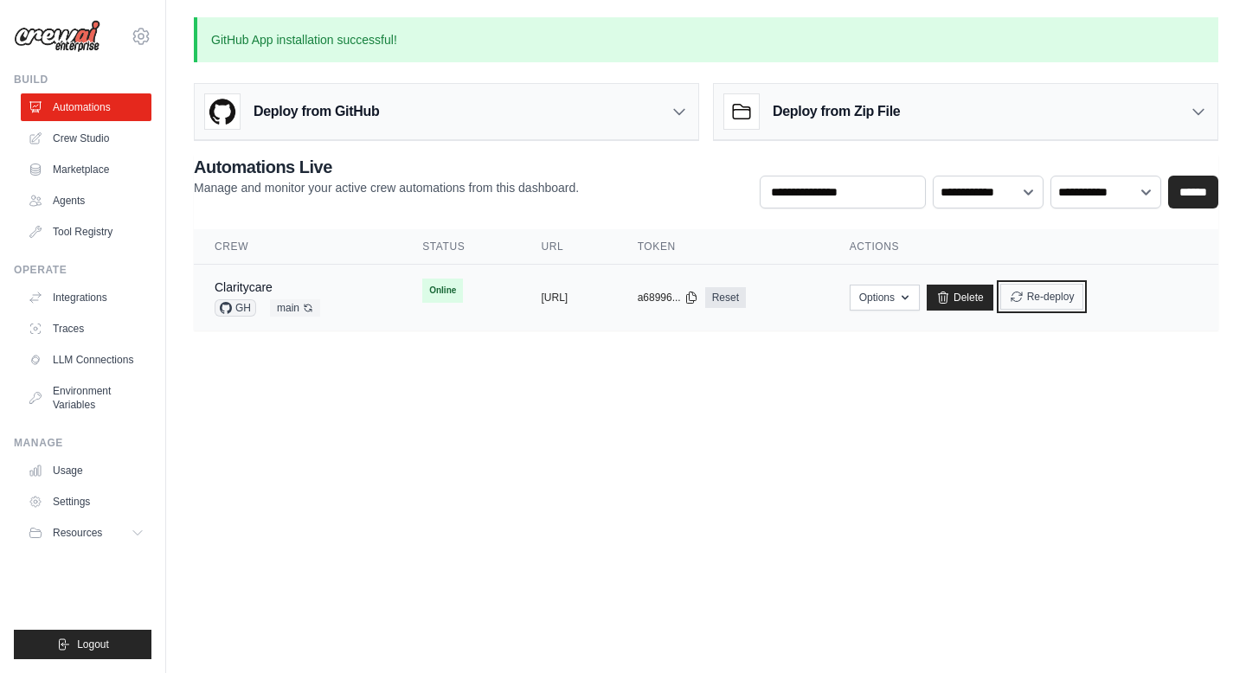
click at [1084, 299] on button "Re-deploy" at bounding box center [1042, 297] width 84 height 26
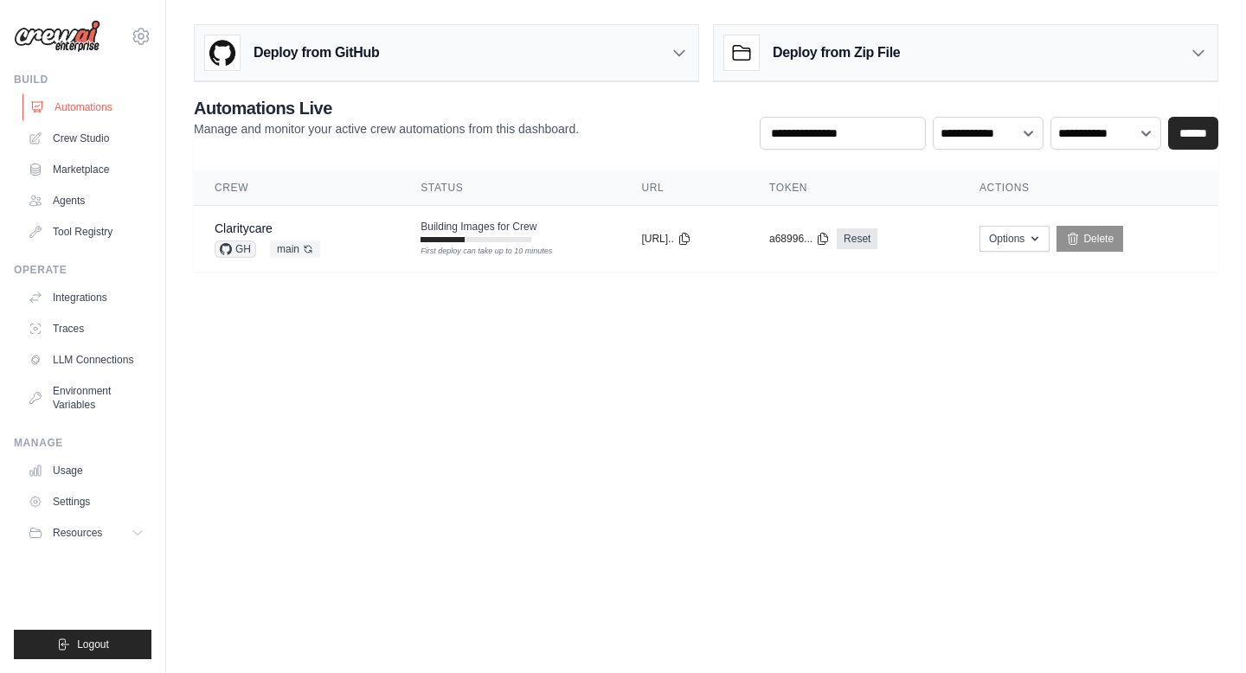
click at [115, 98] on link "Automations" at bounding box center [87, 107] width 131 height 28
click at [112, 145] on link "Crew Studio" at bounding box center [87, 139] width 131 height 28
